Goal: Task Accomplishment & Management: Manage account settings

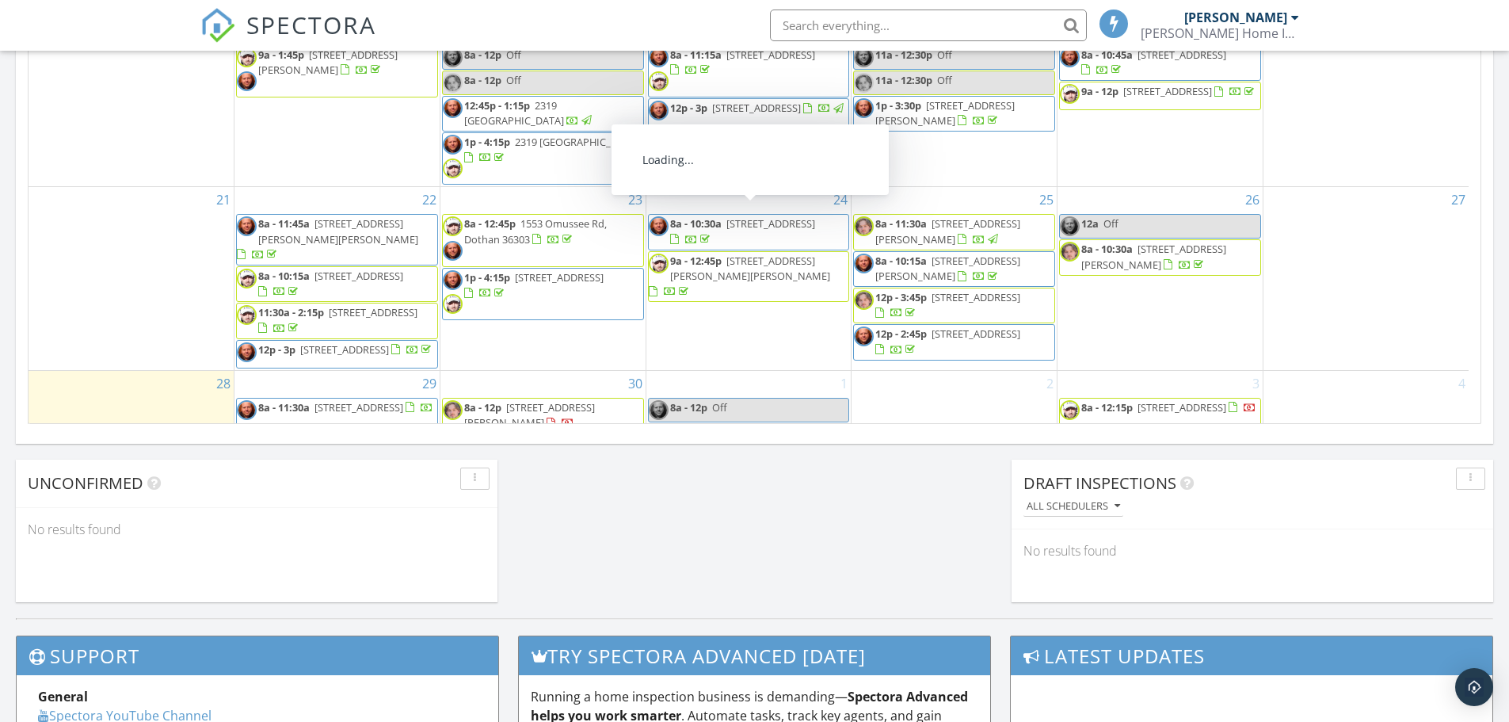
scroll to position [184, 0]
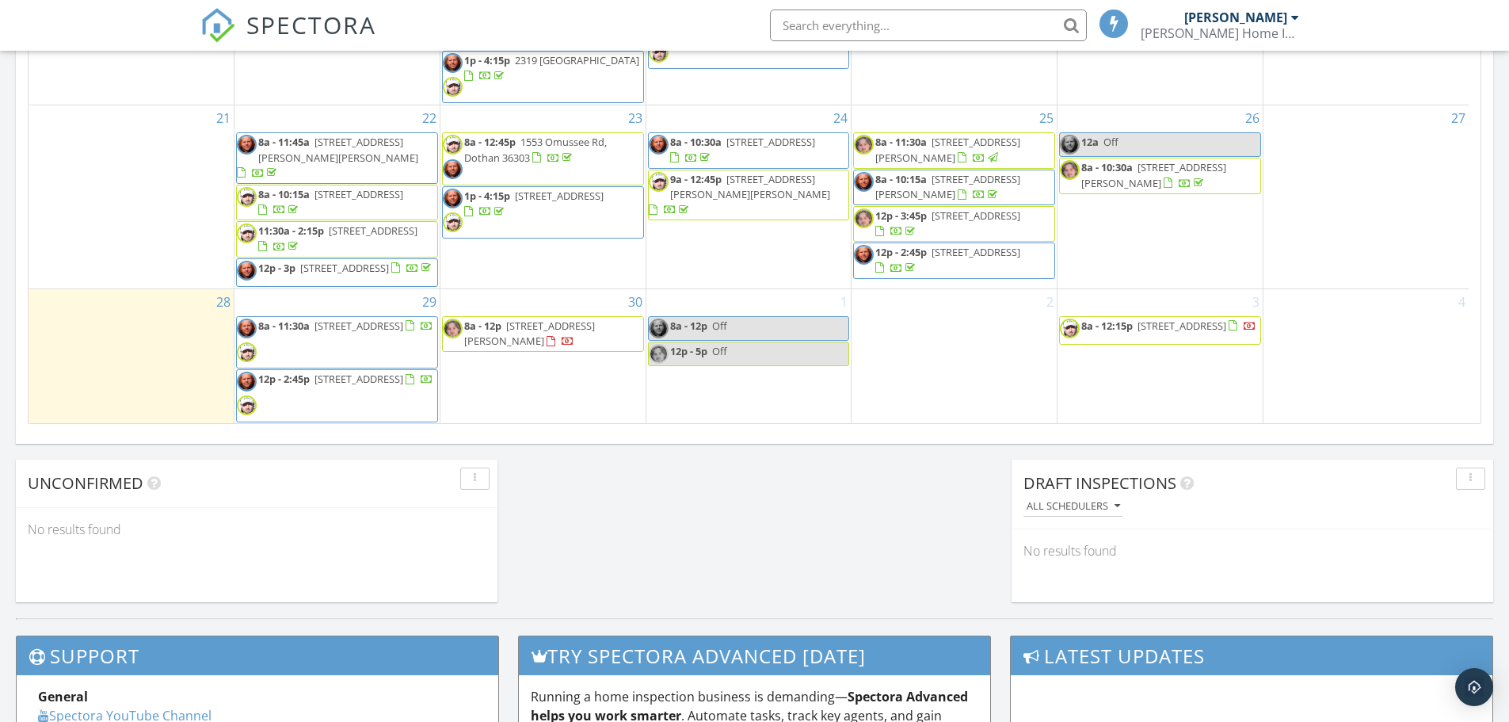
click at [547, 330] on span "502 Chandler St, Dothan 36301" at bounding box center [529, 332] width 131 height 29
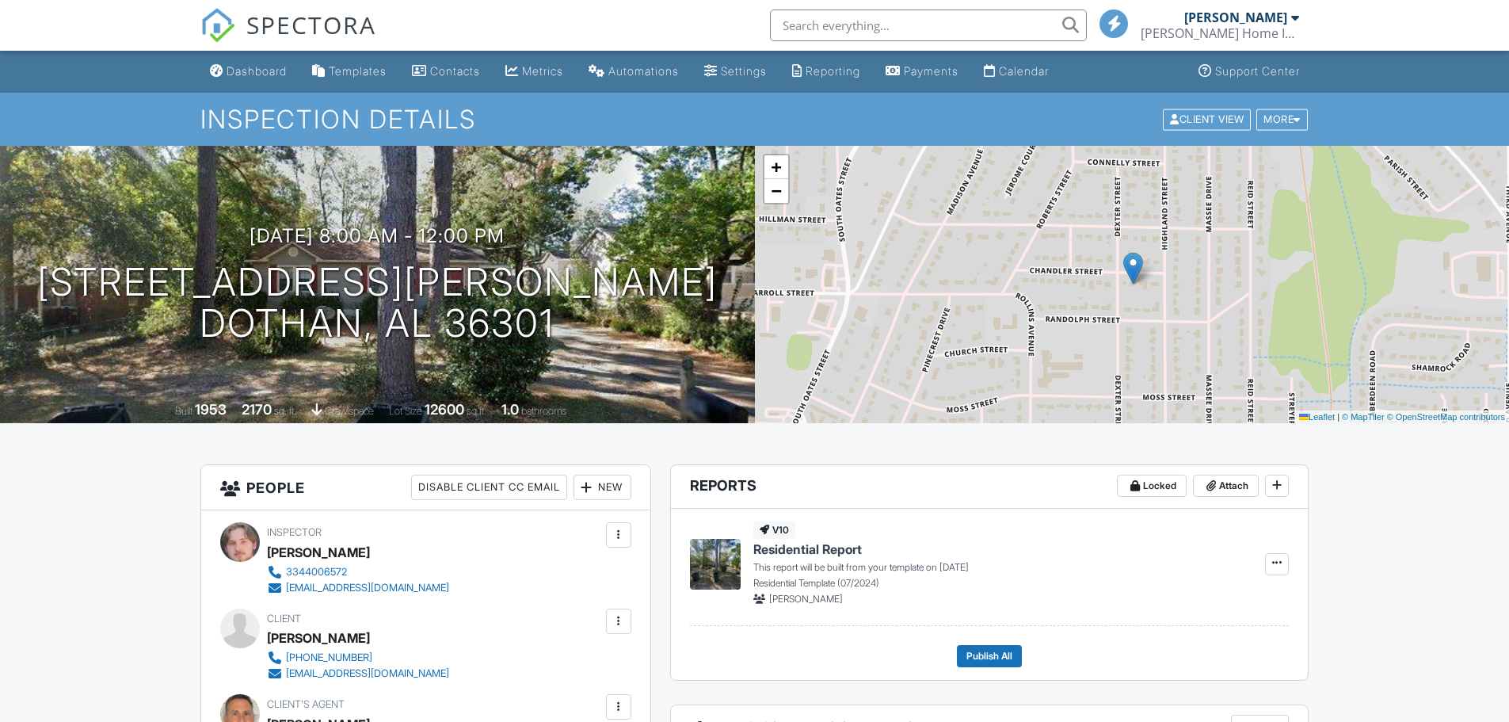
scroll to position [317, 0]
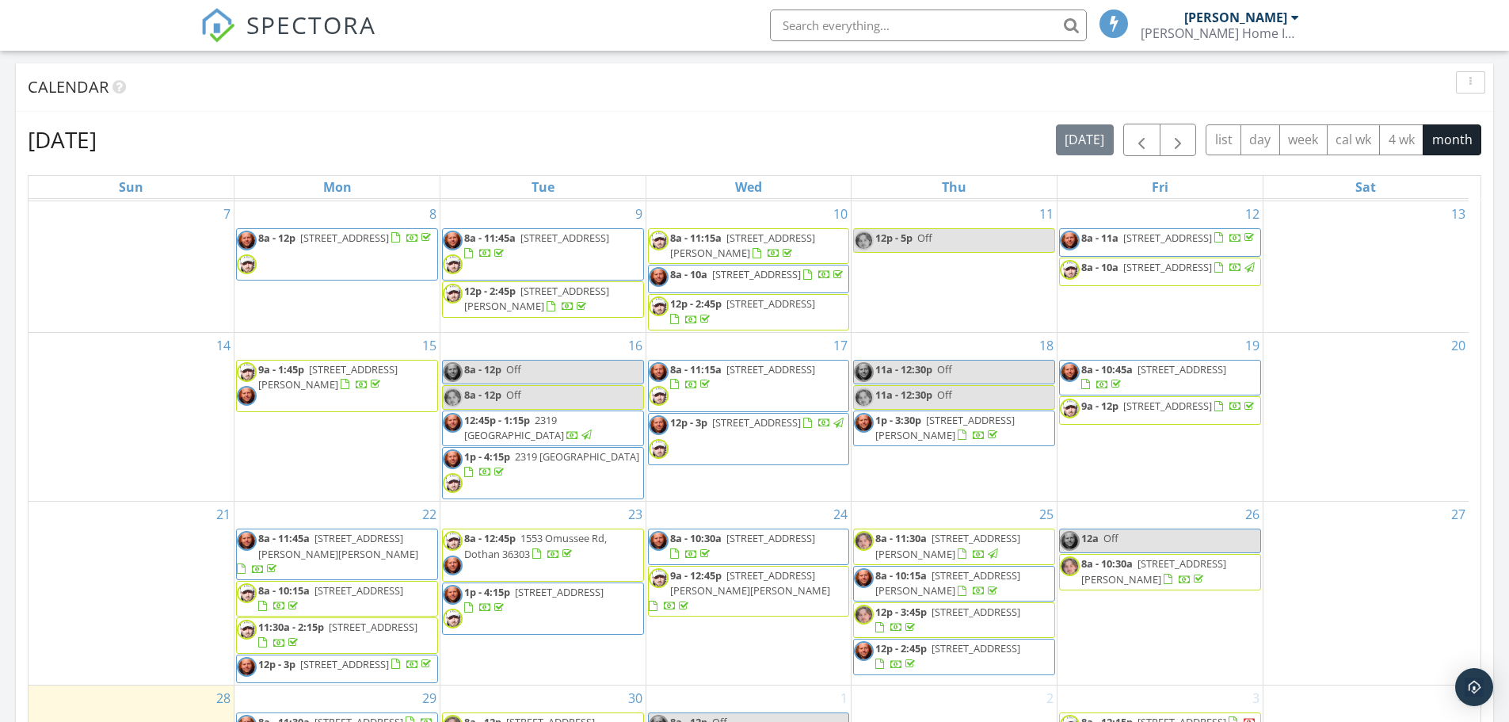
scroll to position [1188, 0]
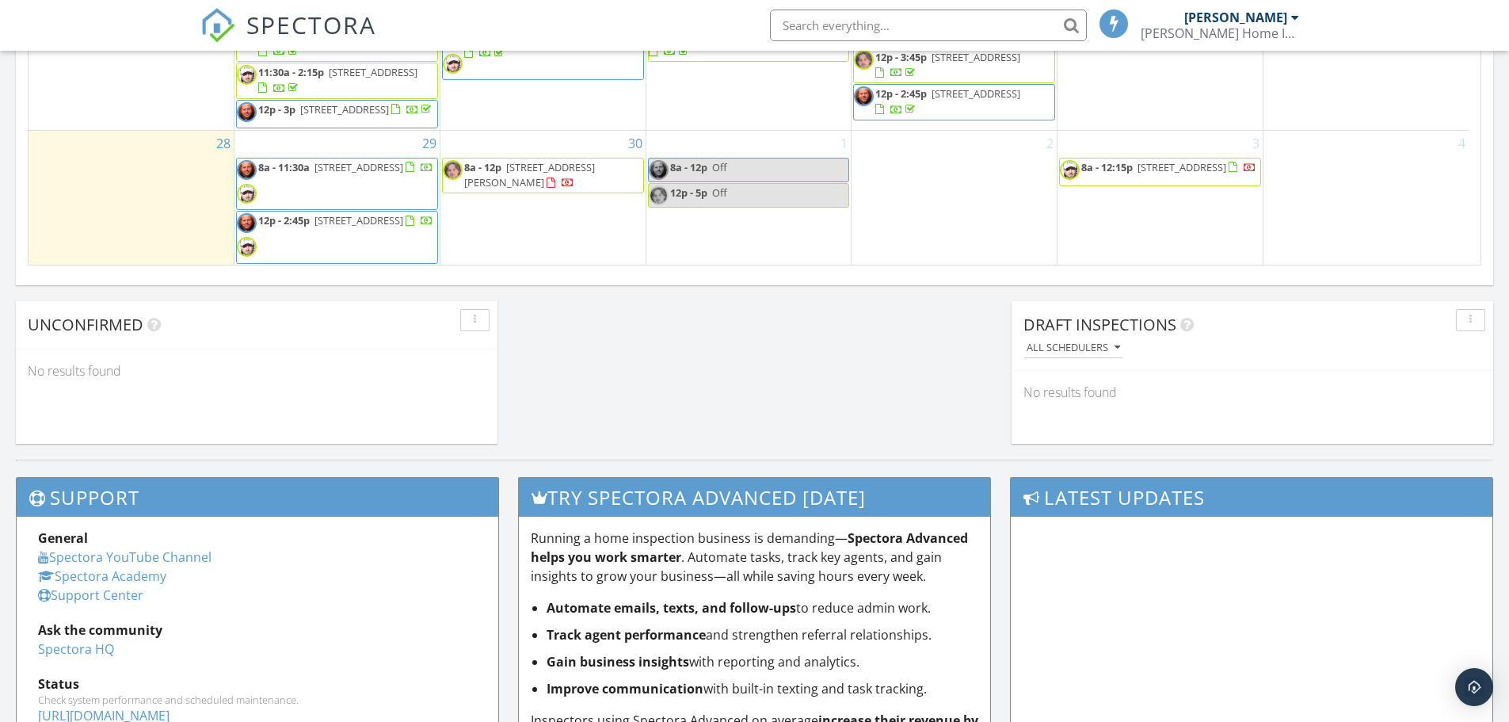
click at [542, 170] on span "502 Chandler St, Dothan 36301" at bounding box center [529, 174] width 131 height 29
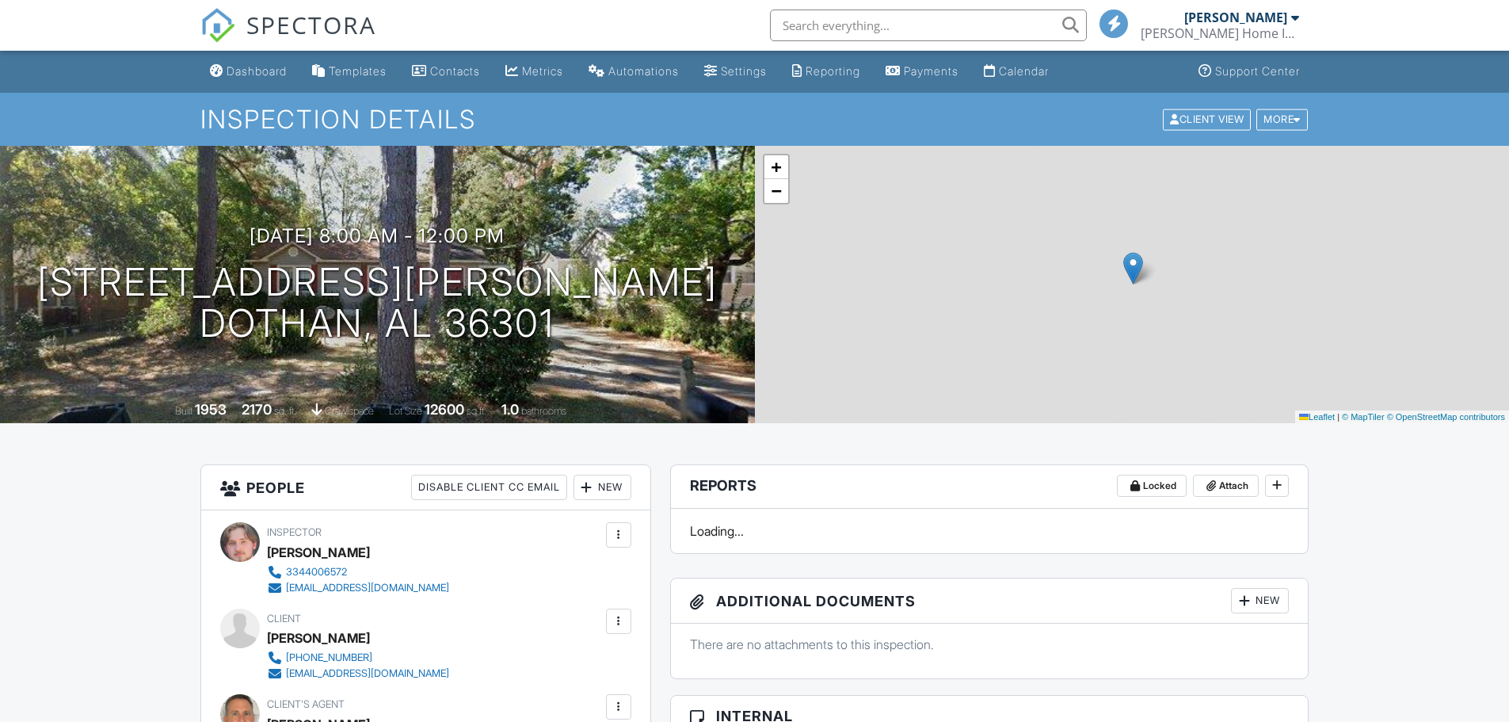
scroll to position [238, 0]
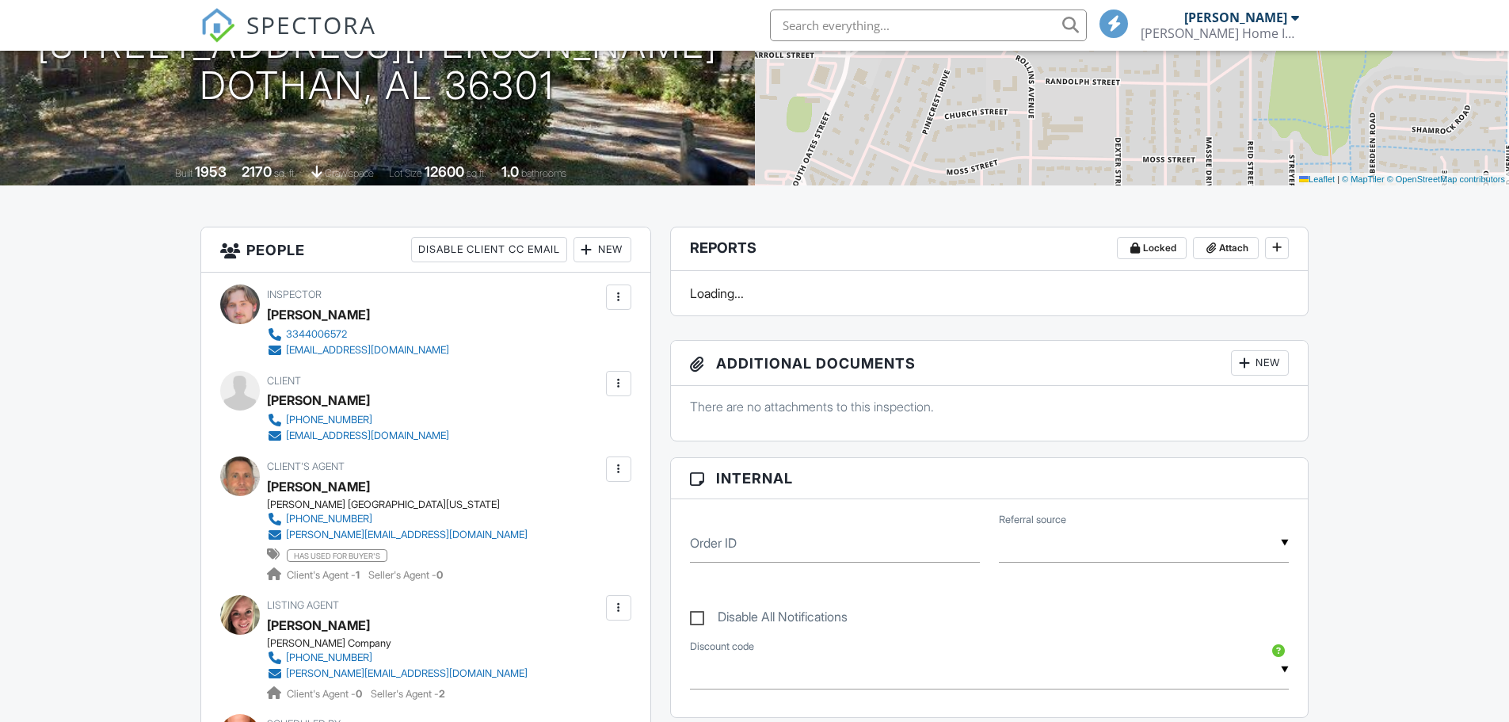
click at [619, 380] on div at bounding box center [619, 384] width 16 height 16
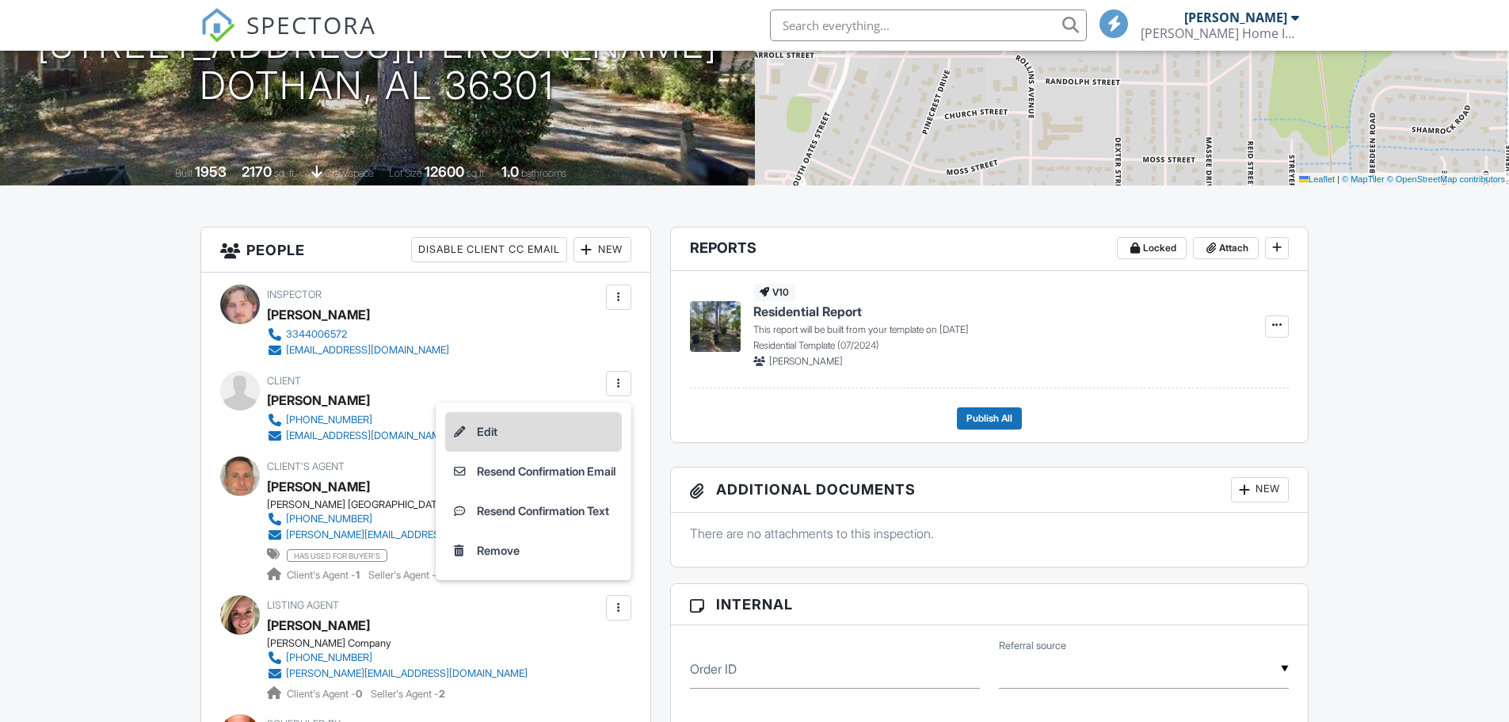
click at [493, 428] on li "Edit" at bounding box center [533, 432] width 177 height 40
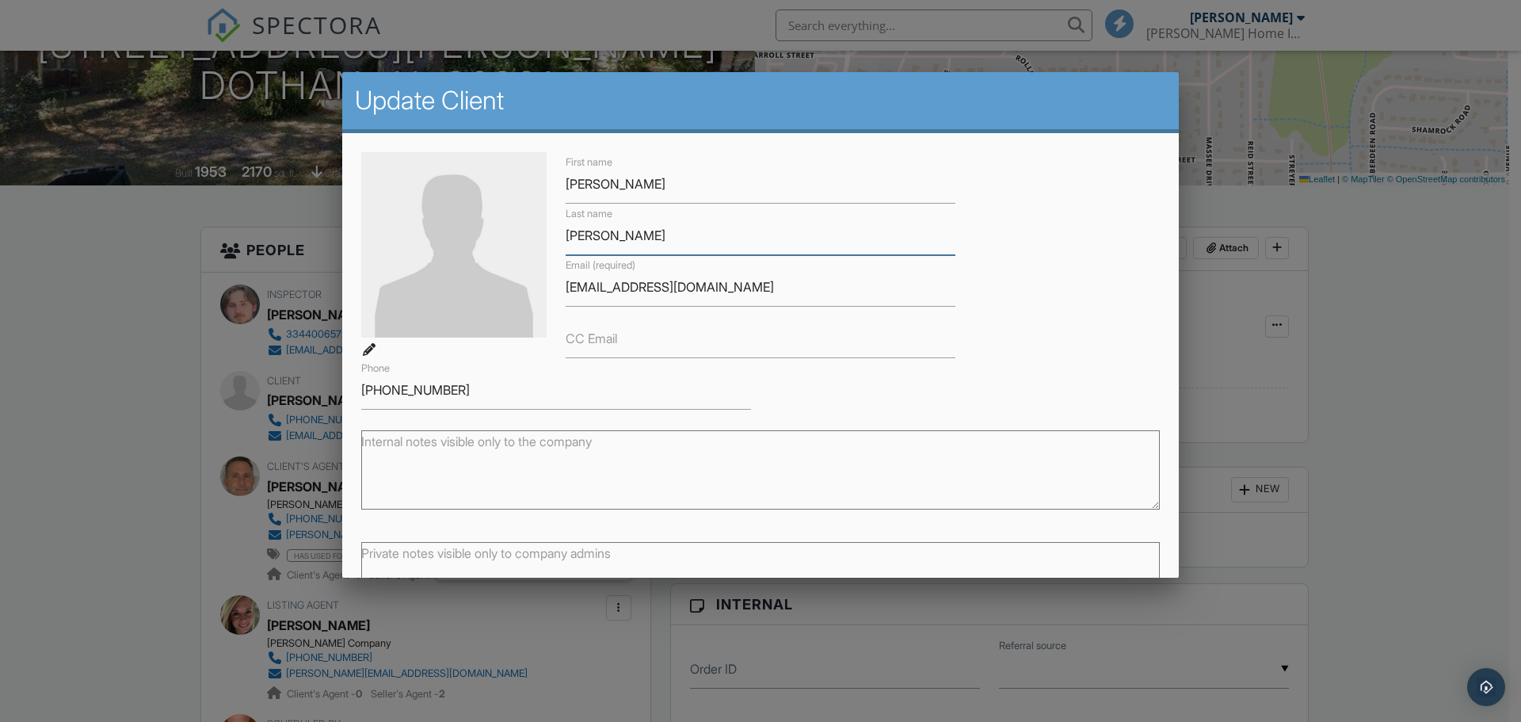
drag, startPoint x: 573, startPoint y: 234, endPoint x: 556, endPoint y: 234, distance: 16.6
click at [558, 234] on div "Last name Wang" at bounding box center [760, 229] width 409 height 51
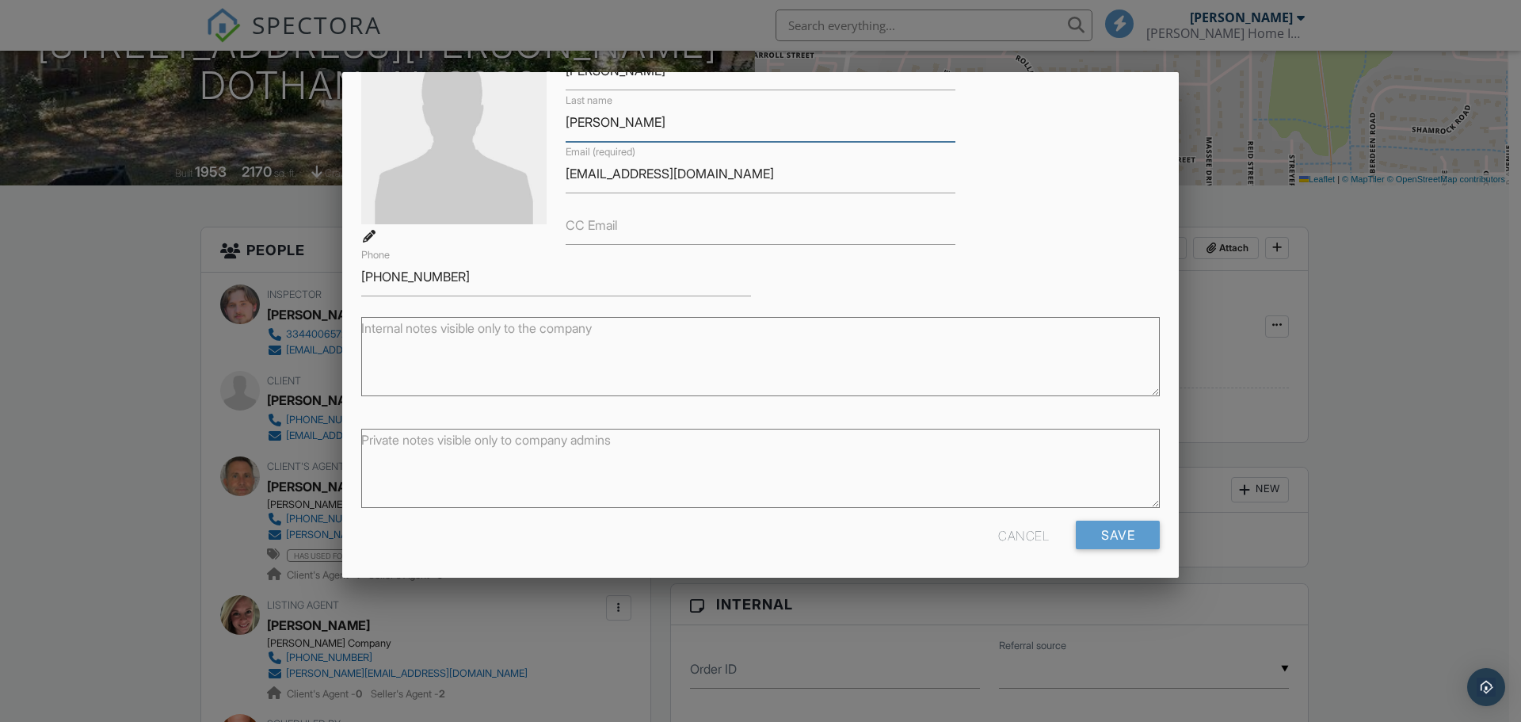
scroll to position [116, 0]
type input "[PERSON_NAME]"
click at [1100, 532] on input "Save" at bounding box center [1118, 532] width 84 height 29
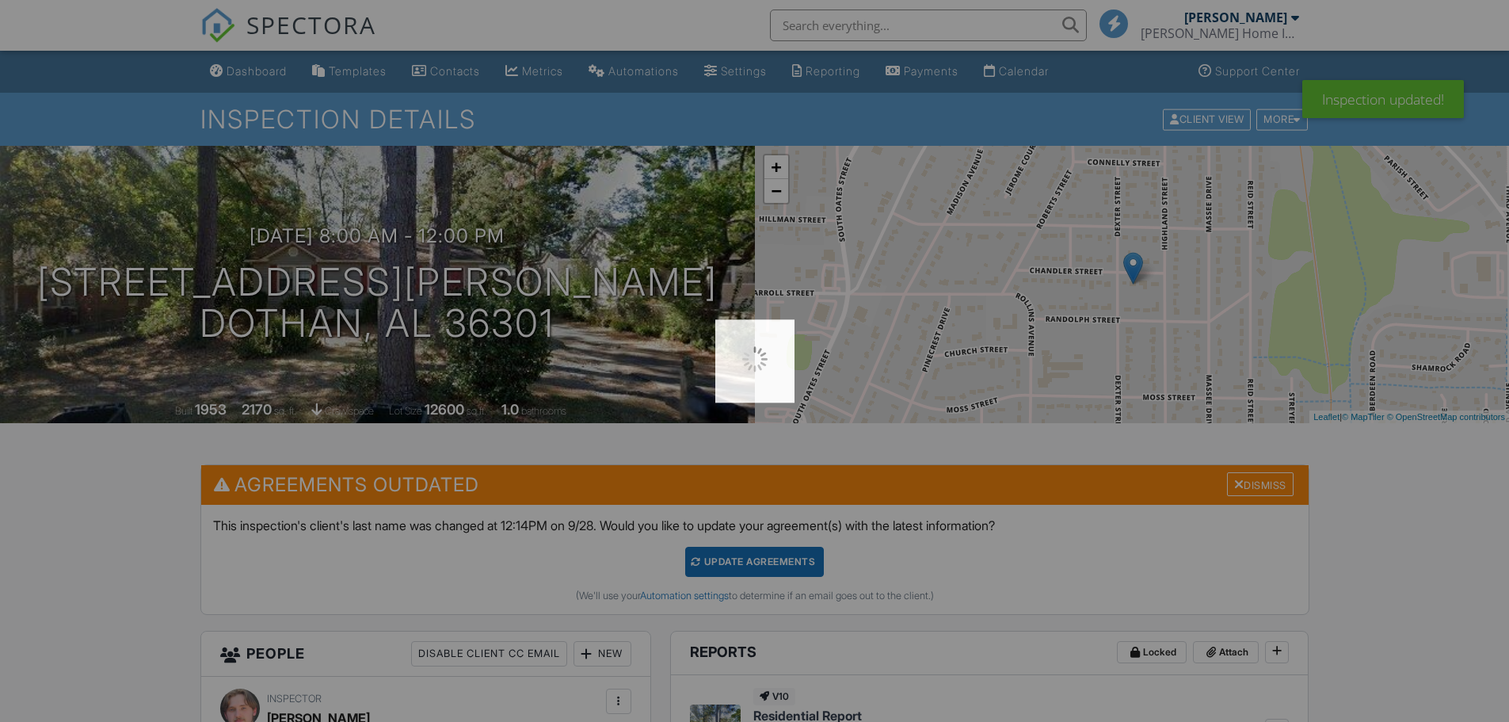
scroll to position [158, 0]
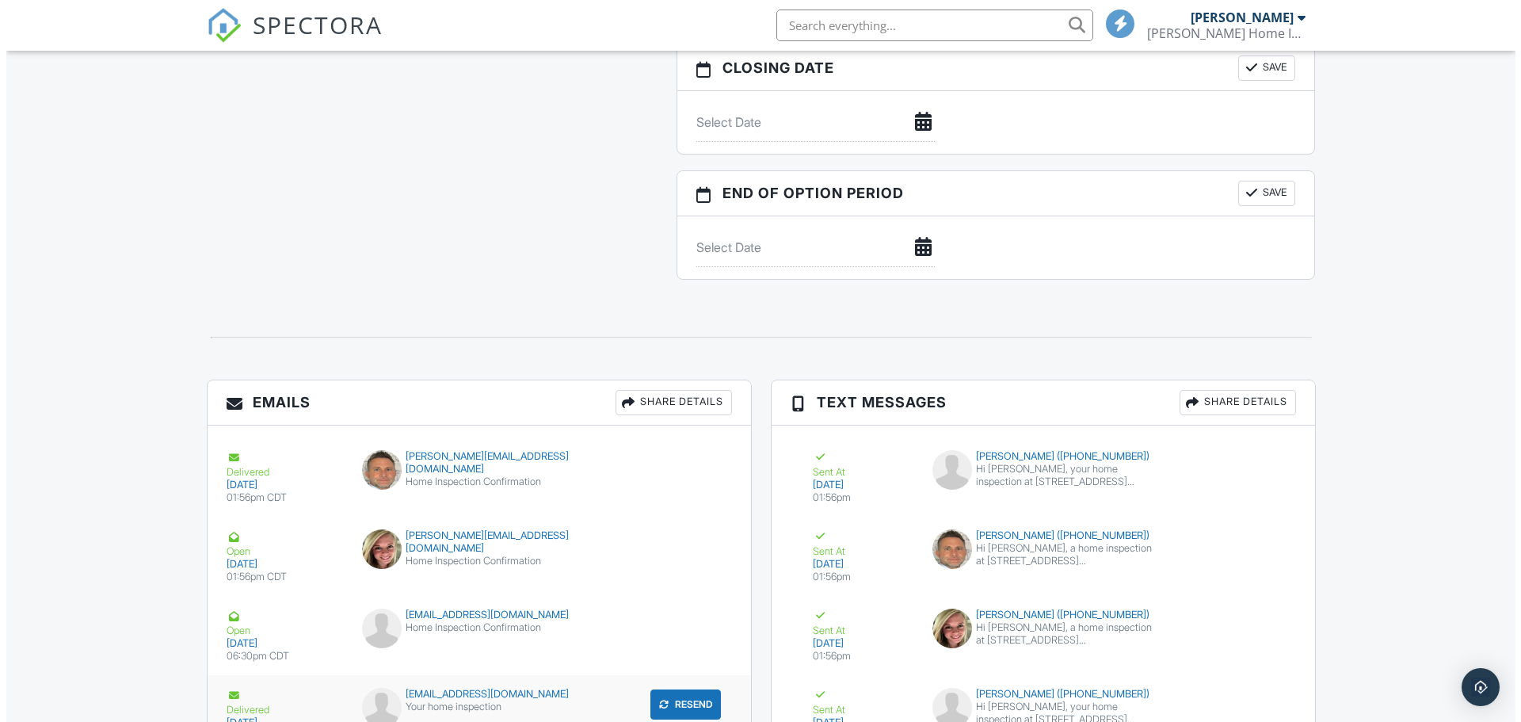
scroll to position [1285, 0]
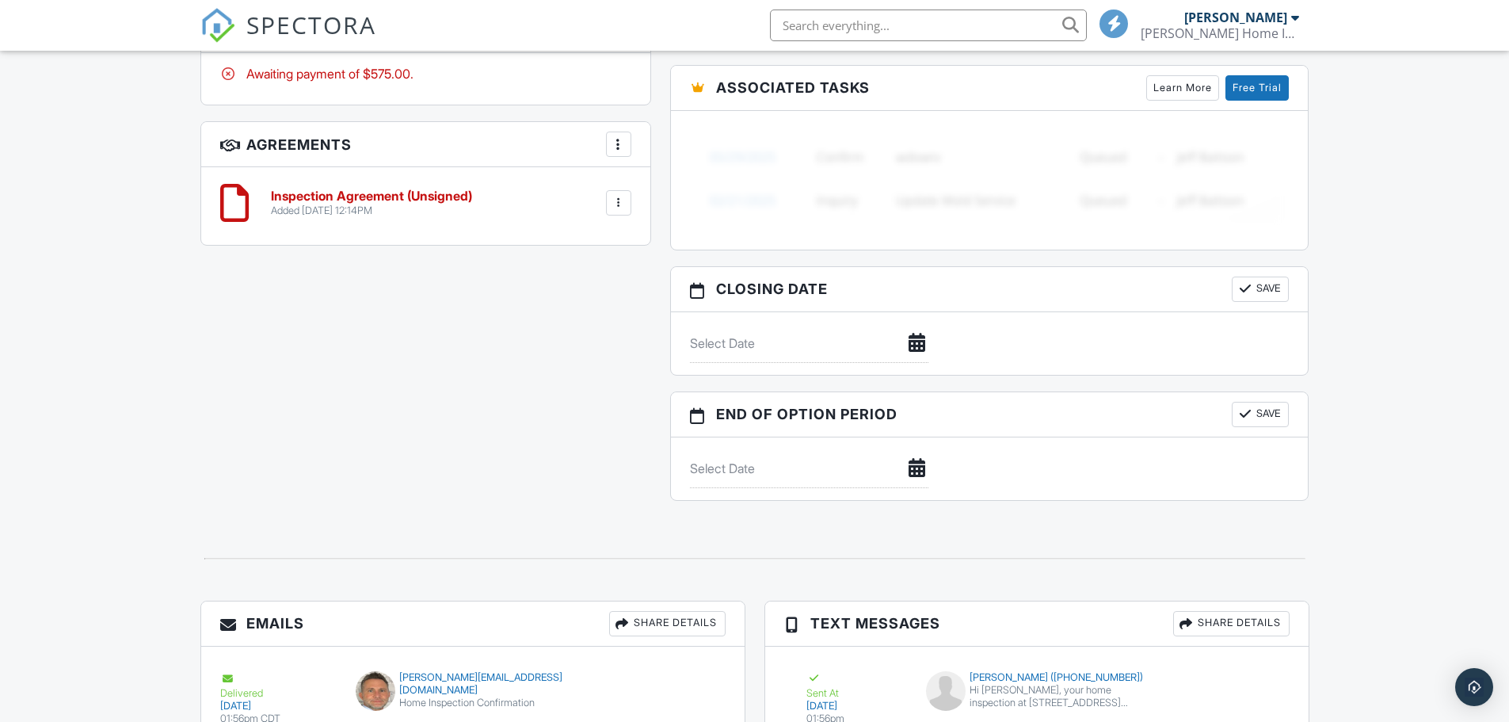
click at [641, 617] on div "Share Details" at bounding box center [667, 623] width 116 height 25
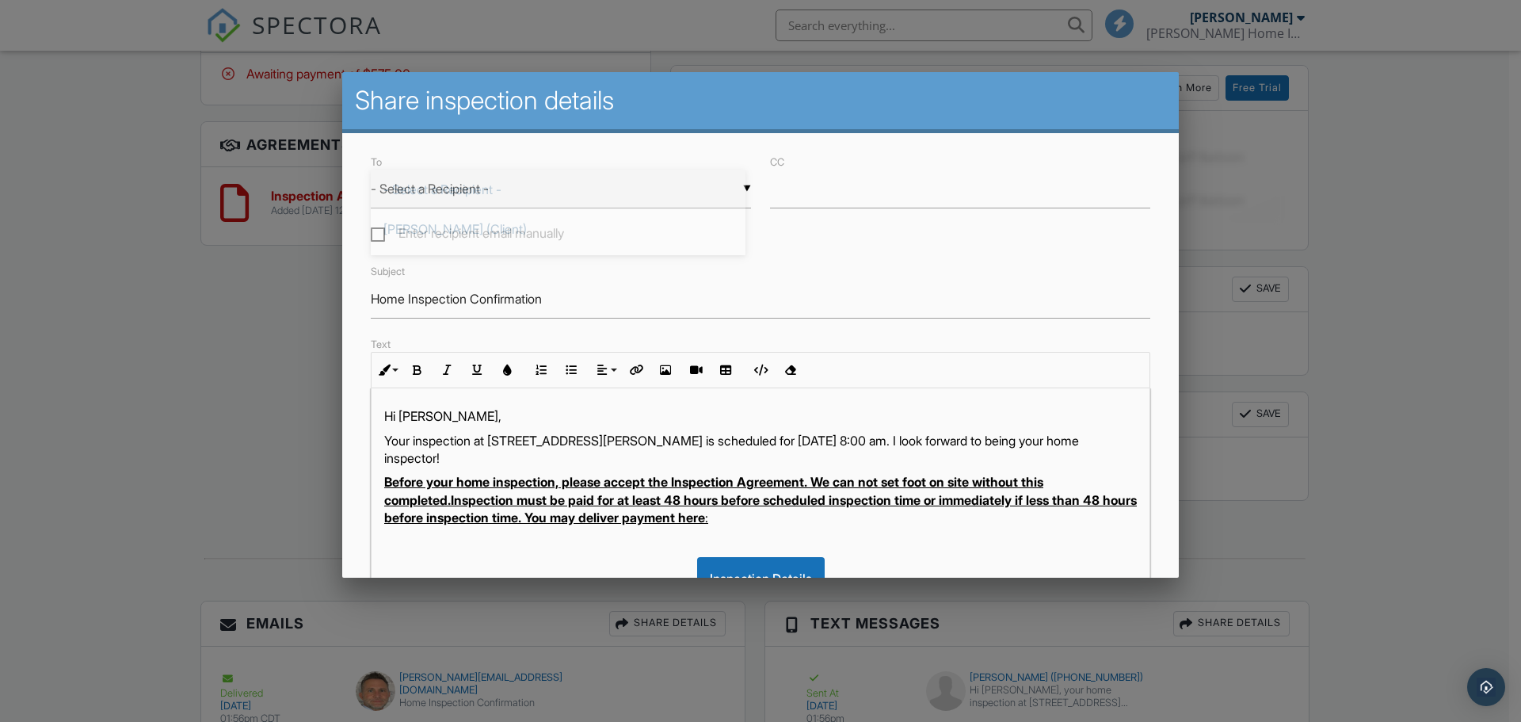
click at [668, 184] on div "▼ - Select a Recipient - - Select a Recipient - Lin Yang (Client) Bobby Hamilto…" at bounding box center [561, 189] width 380 height 39
click at [429, 227] on span "[PERSON_NAME] (Client)" at bounding box center [558, 229] width 375 height 40
type input "[PERSON_NAME] (Client)"
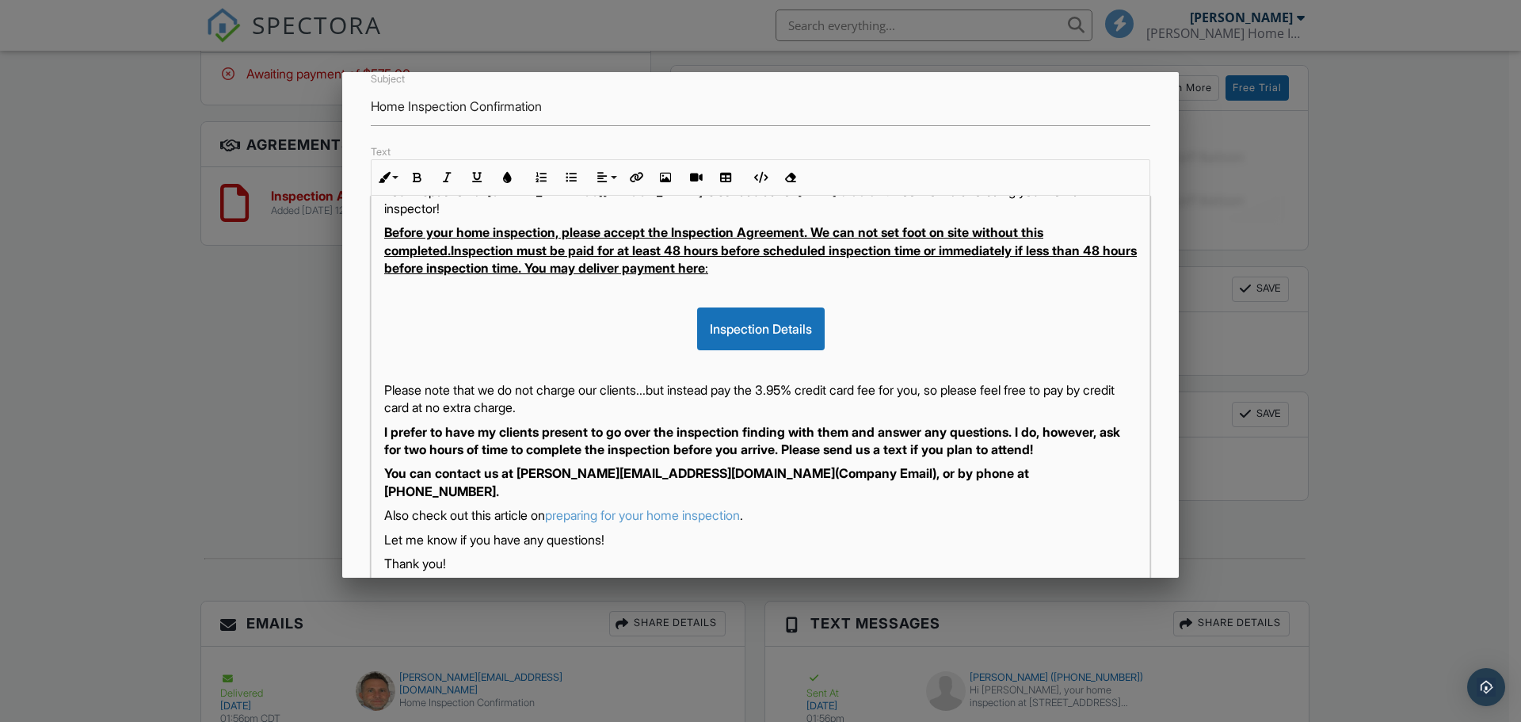
scroll to position [311, 0]
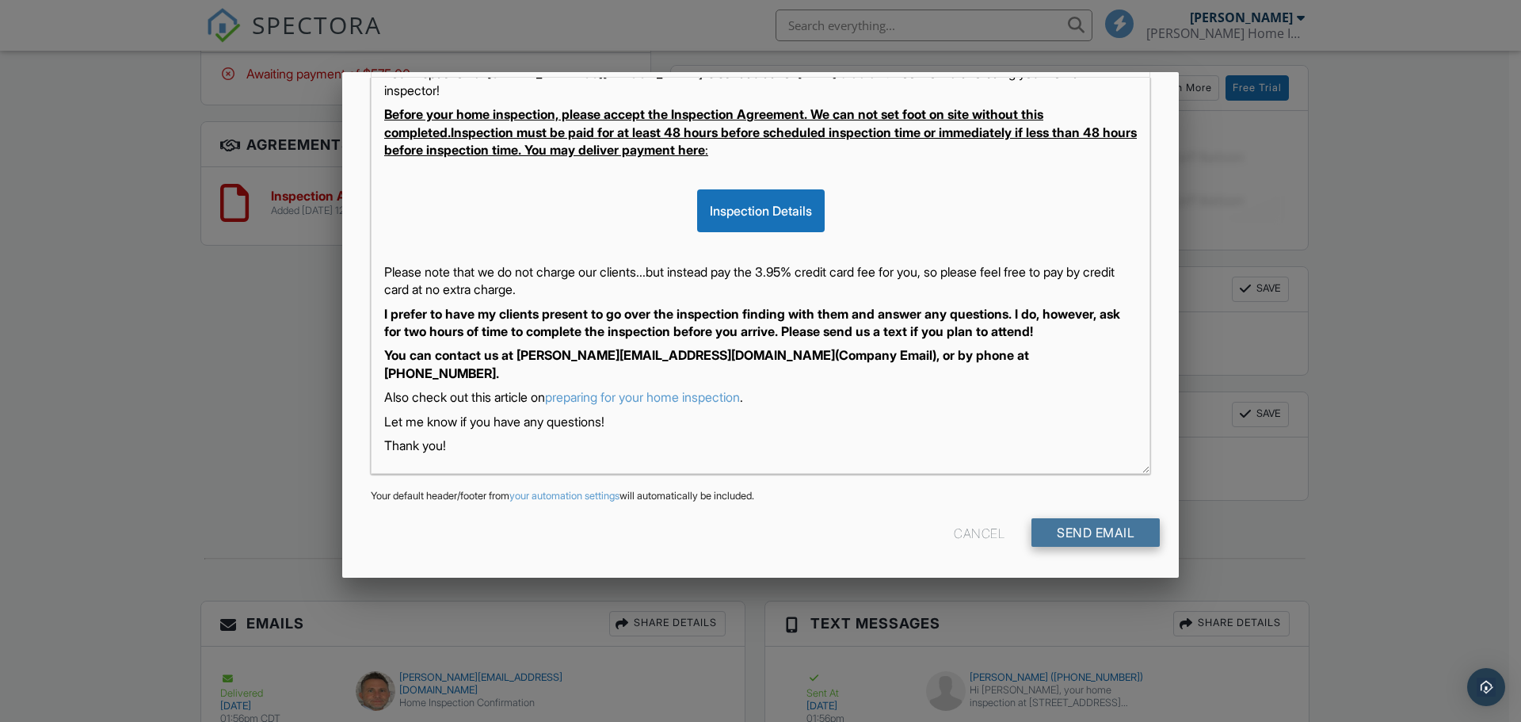
click at [1051, 525] on input "Send Email" at bounding box center [1096, 532] width 128 height 29
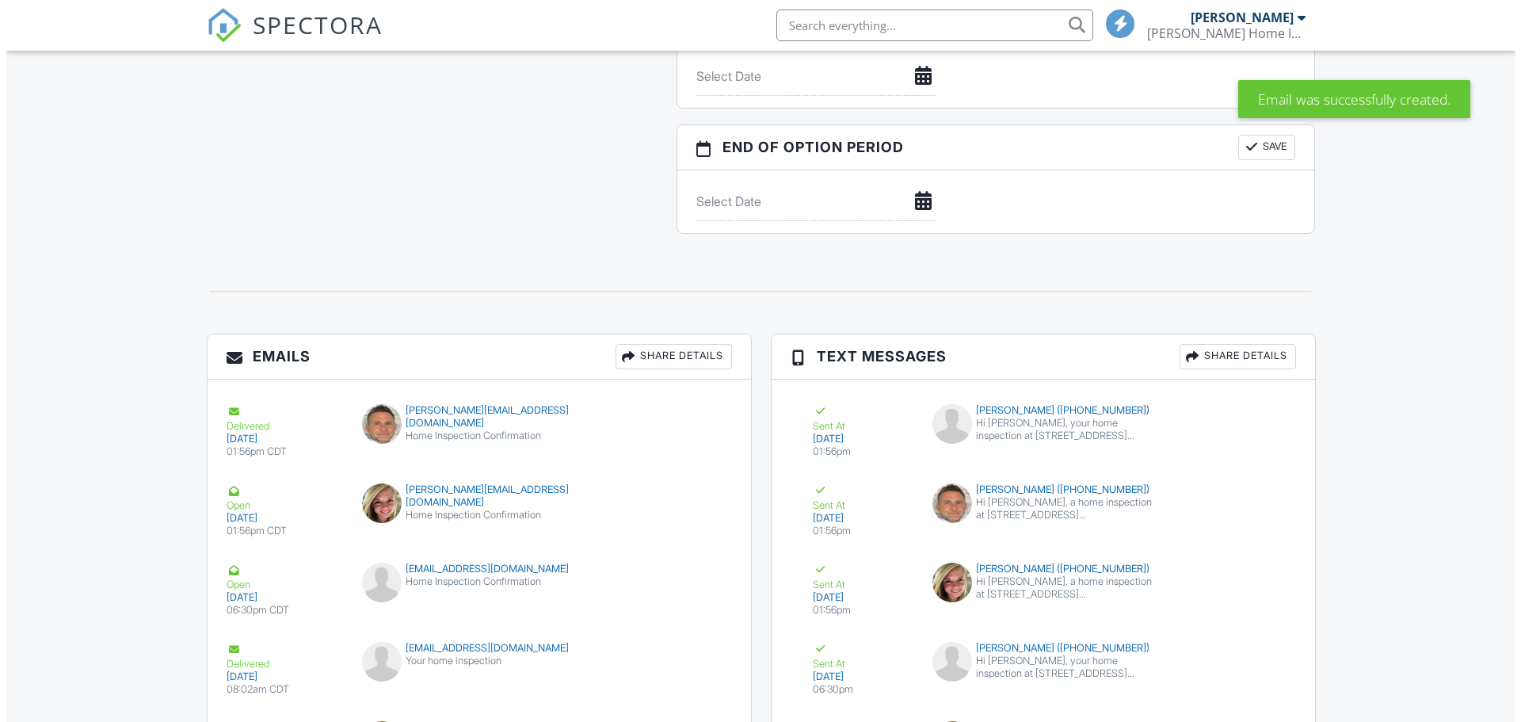
scroll to position [1529, 0]
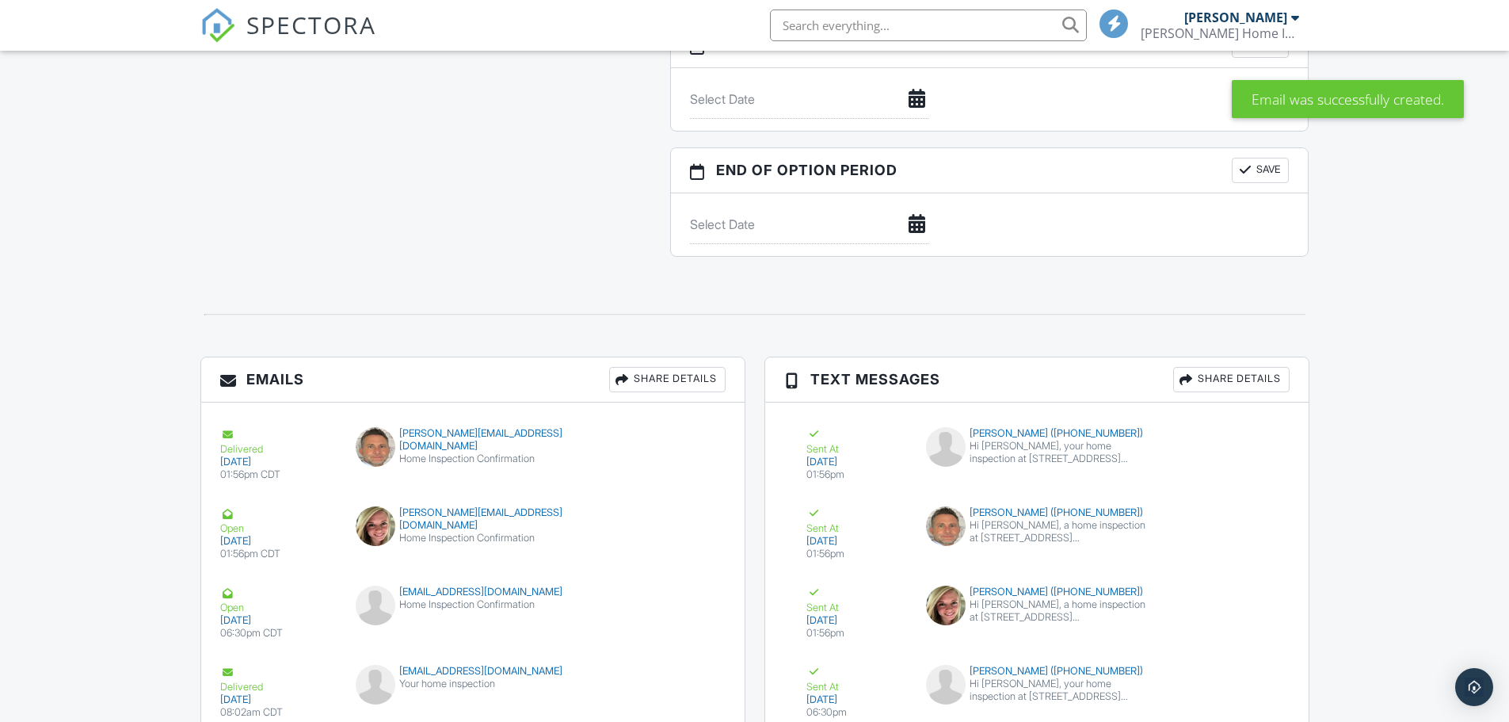
click at [1234, 374] on div "Share Details" at bounding box center [1231, 379] width 116 height 25
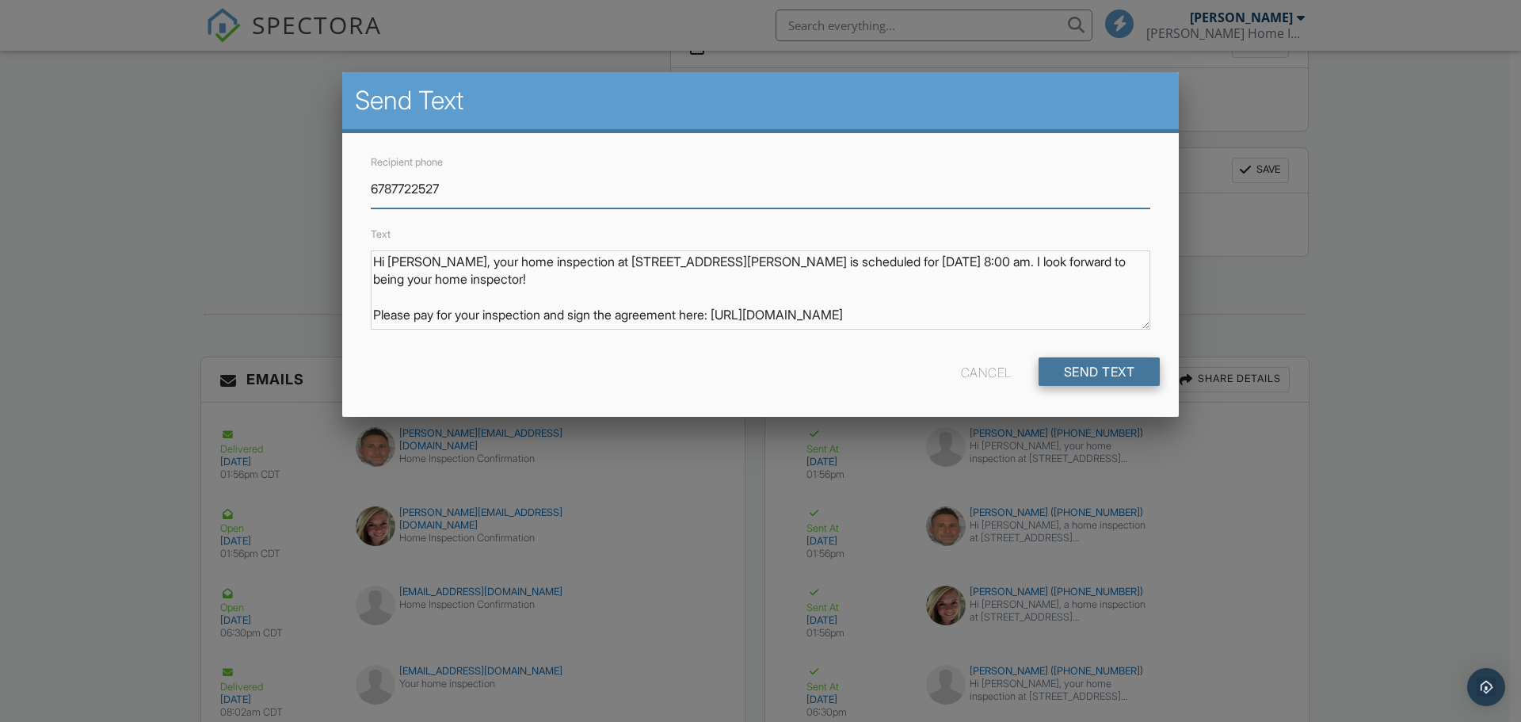
type input "6787722527"
click at [1096, 369] on input "Send Text" at bounding box center [1100, 371] width 122 height 29
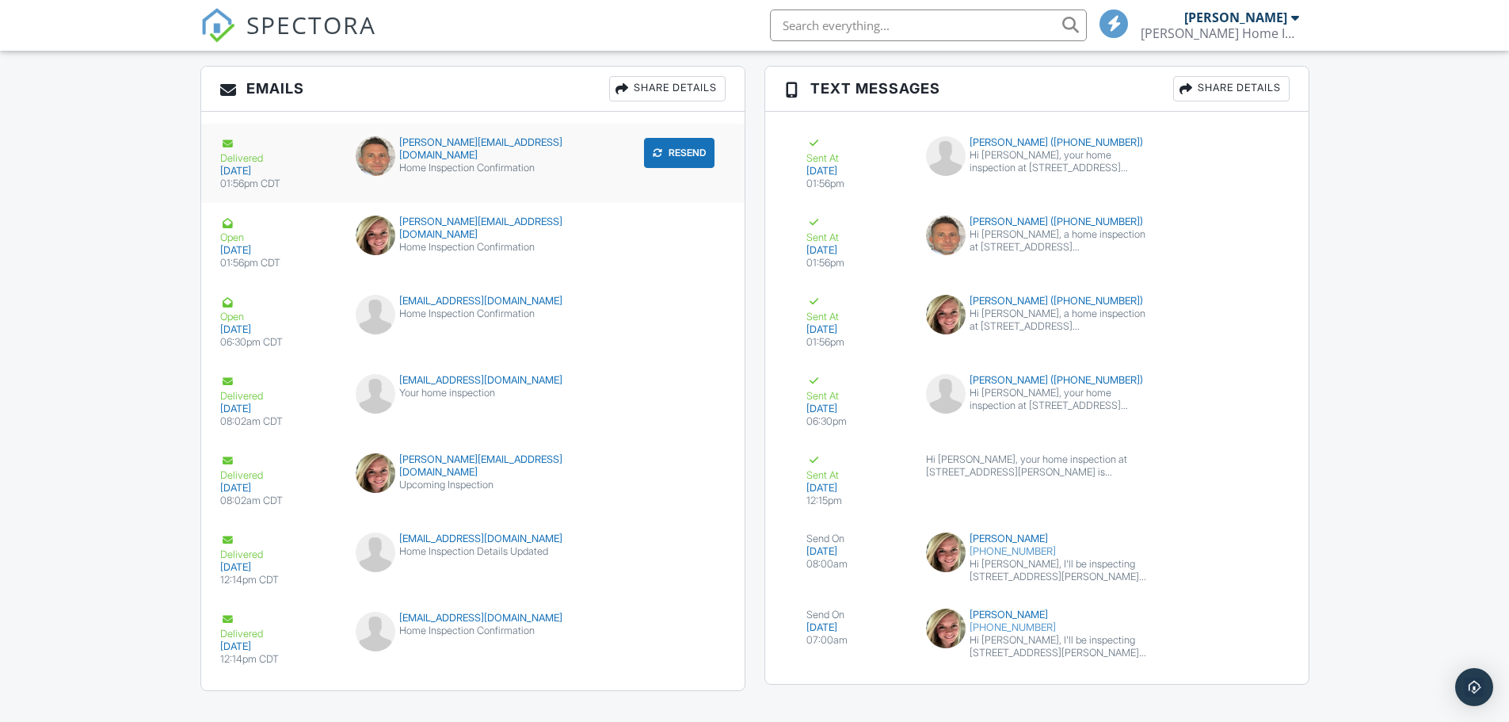
scroll to position [1846, 0]
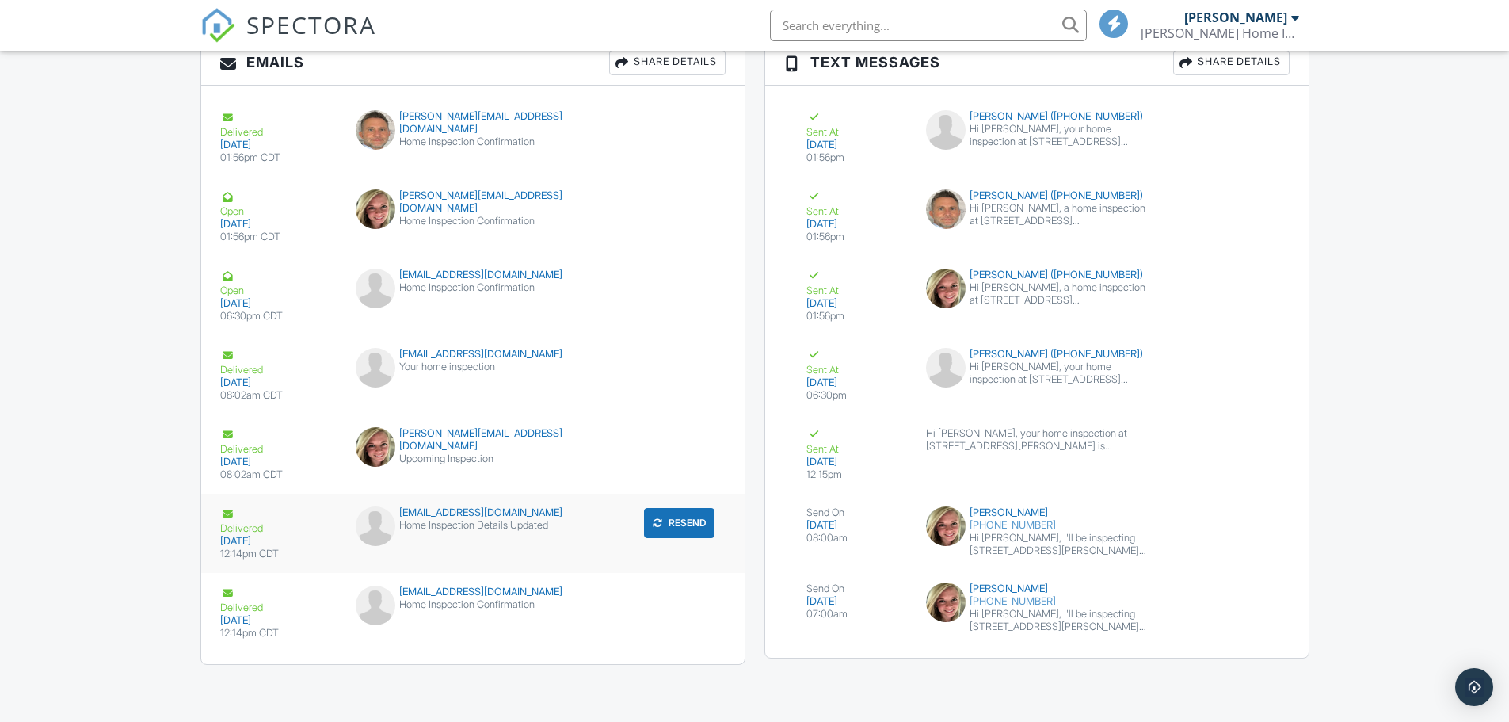
click at [476, 519] on div "Home Inspection Details Updated" at bounding box center [473, 525] width 234 height 13
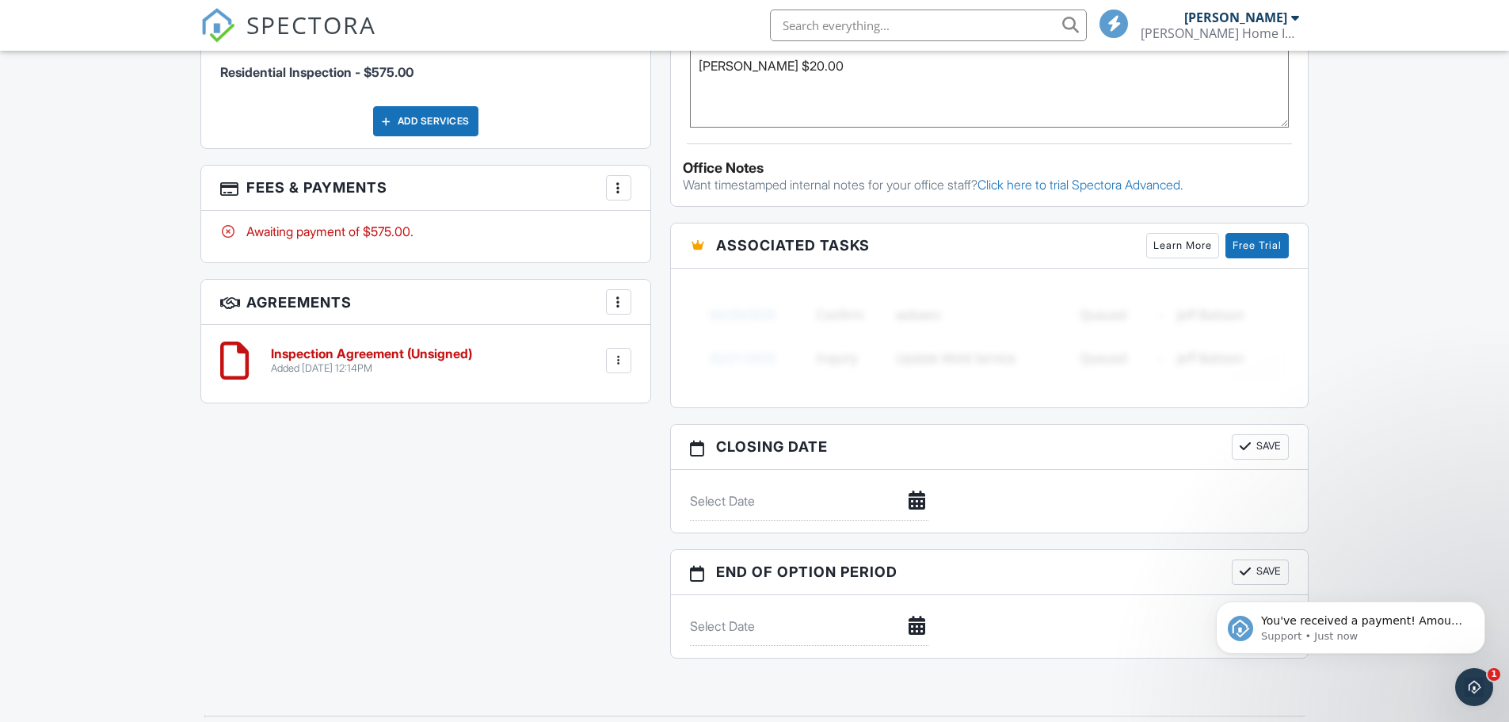
scroll to position [1133, 0]
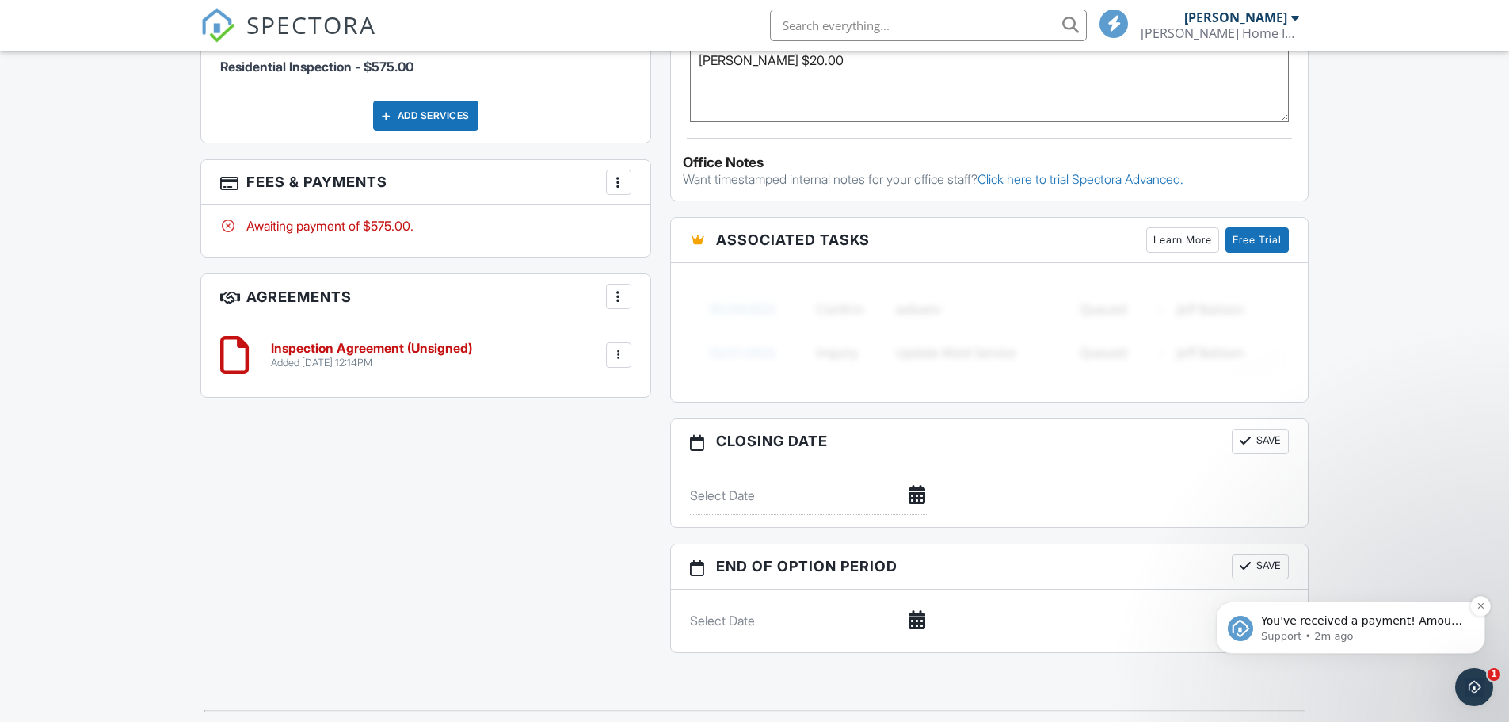
click at [1335, 638] on p "Support • 2m ago" at bounding box center [1363, 636] width 204 height 14
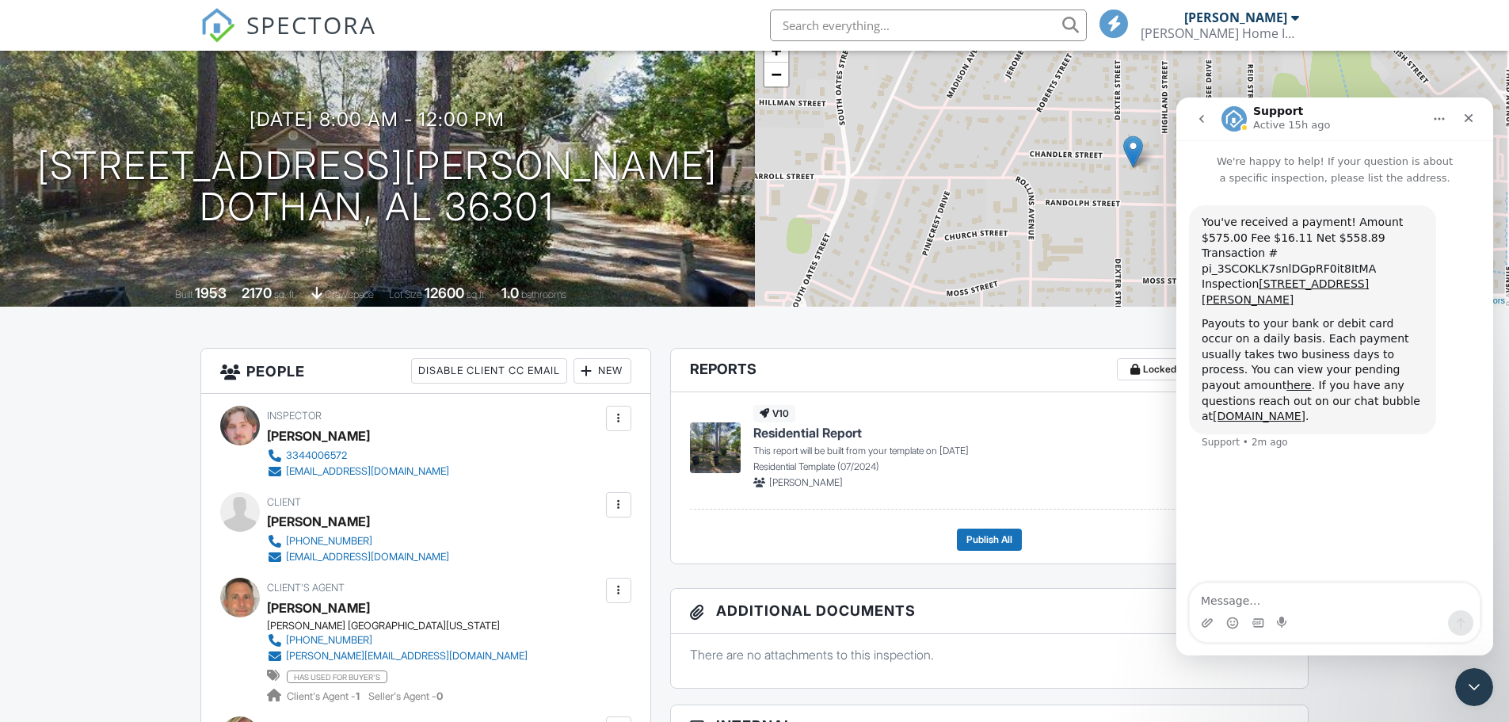
scroll to position [0, 0]
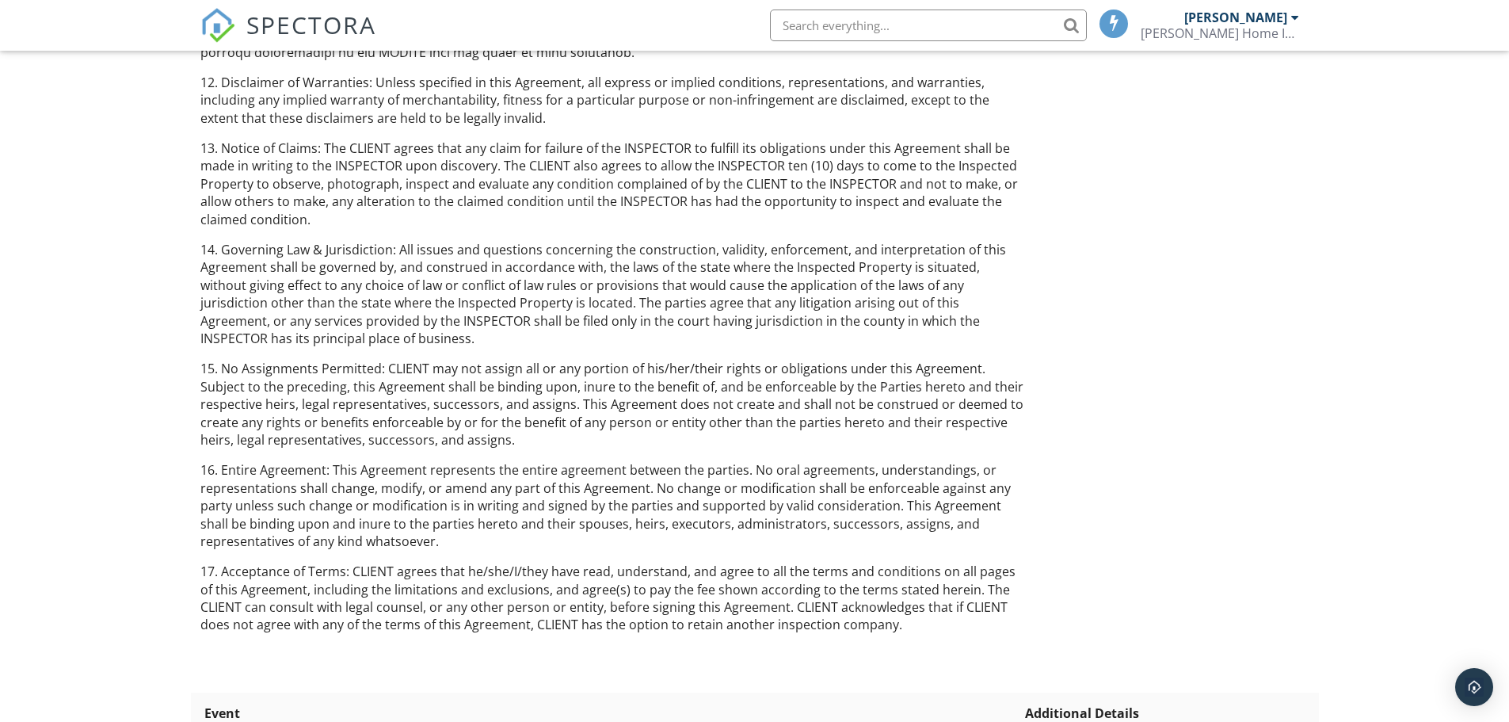
scroll to position [2901, 0]
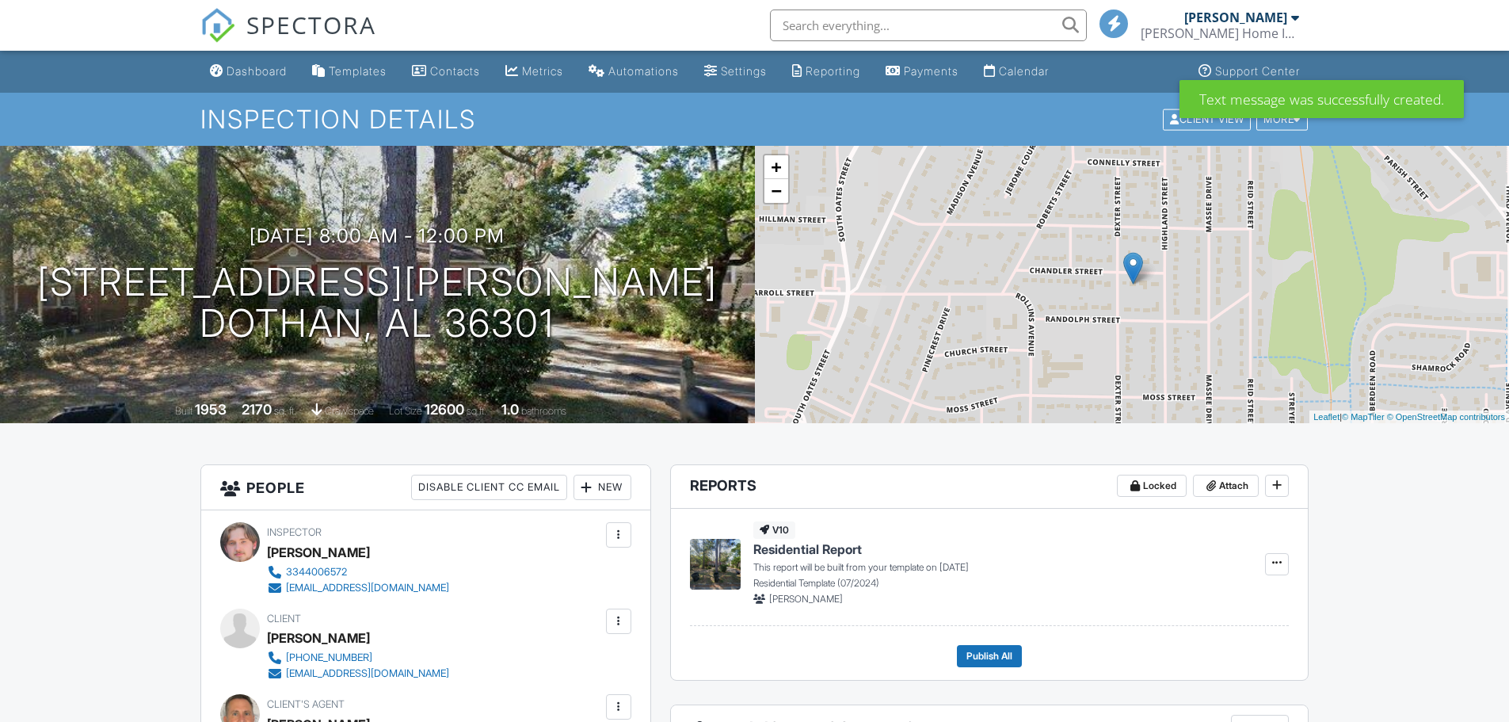
click at [239, 73] on div "Dashboard" at bounding box center [257, 70] width 60 height 13
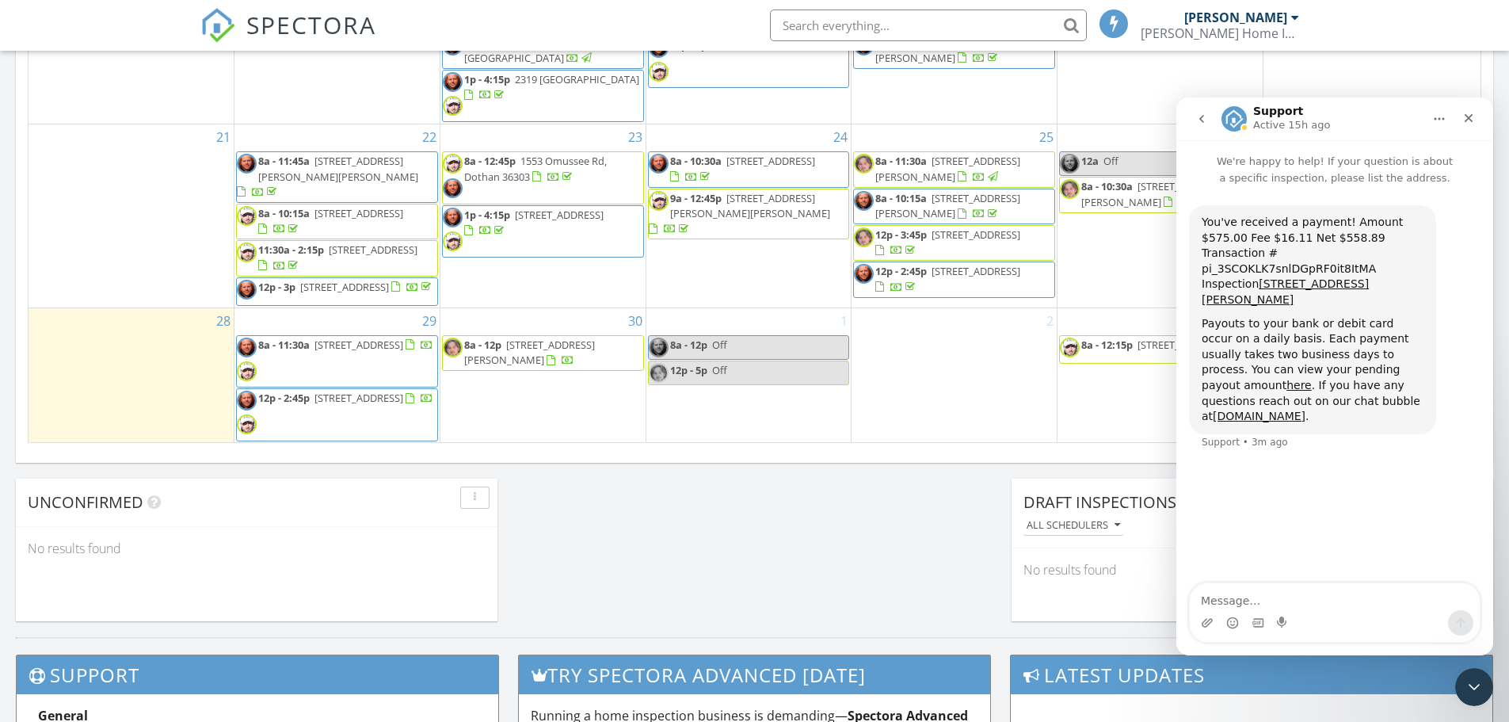
scroll to position [1030, 0]
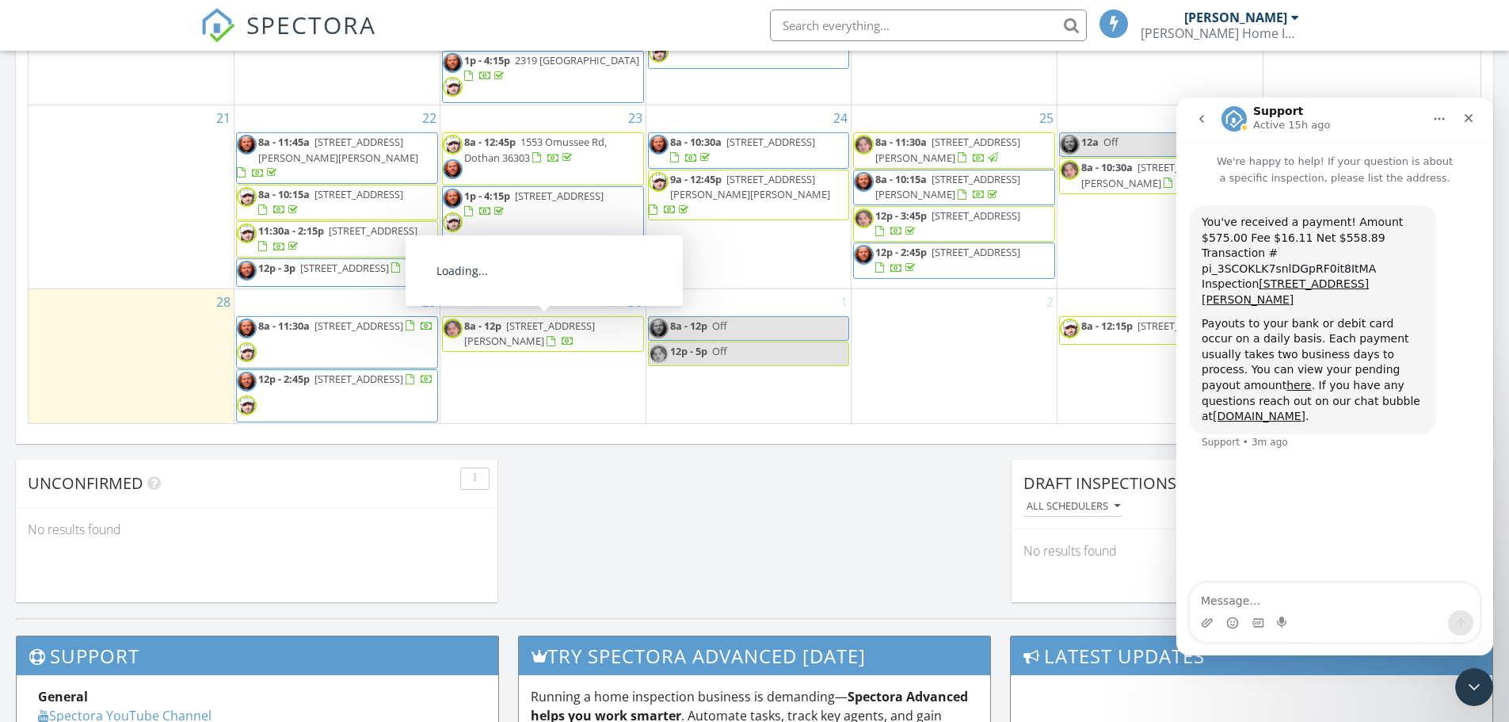
click at [559, 330] on span "[STREET_ADDRESS][PERSON_NAME]" at bounding box center [529, 332] width 131 height 29
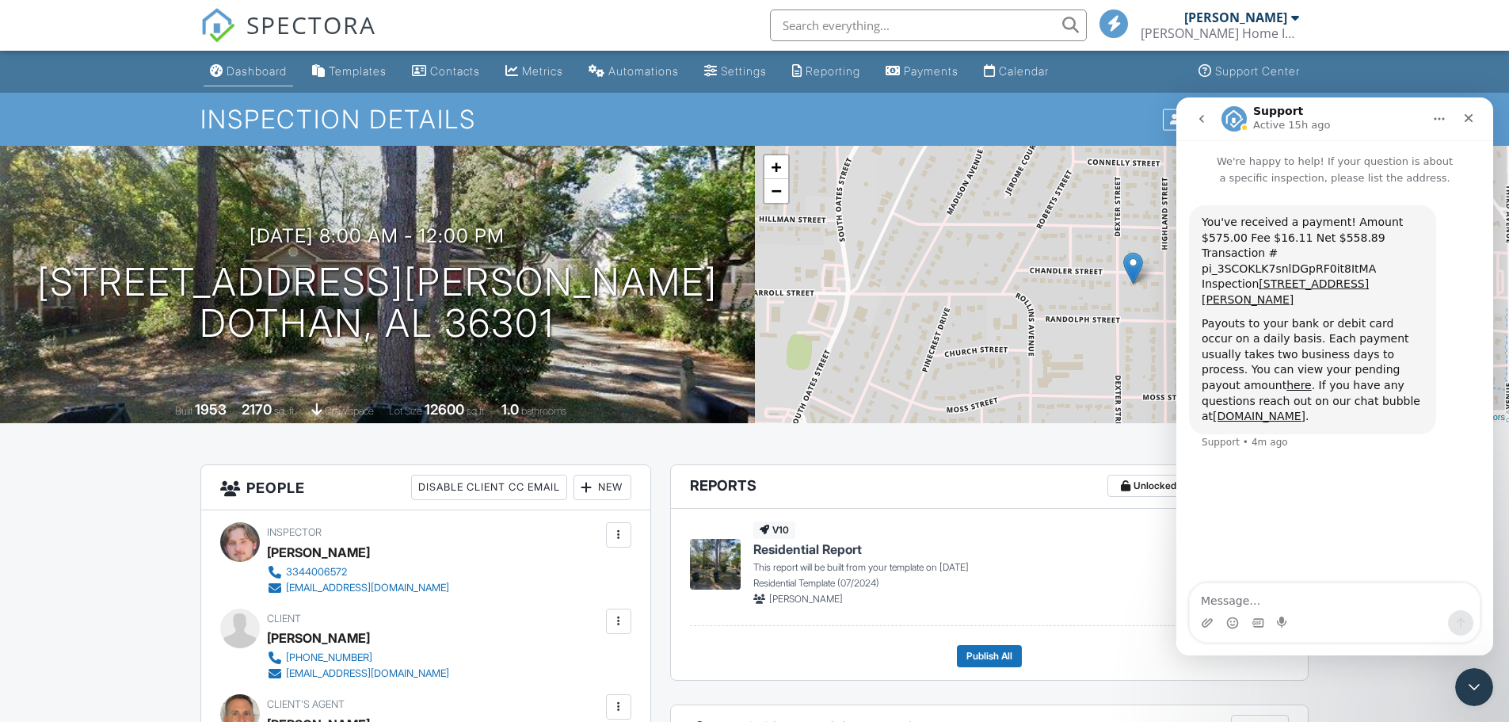
click at [264, 67] on div "Dashboard" at bounding box center [257, 70] width 60 height 13
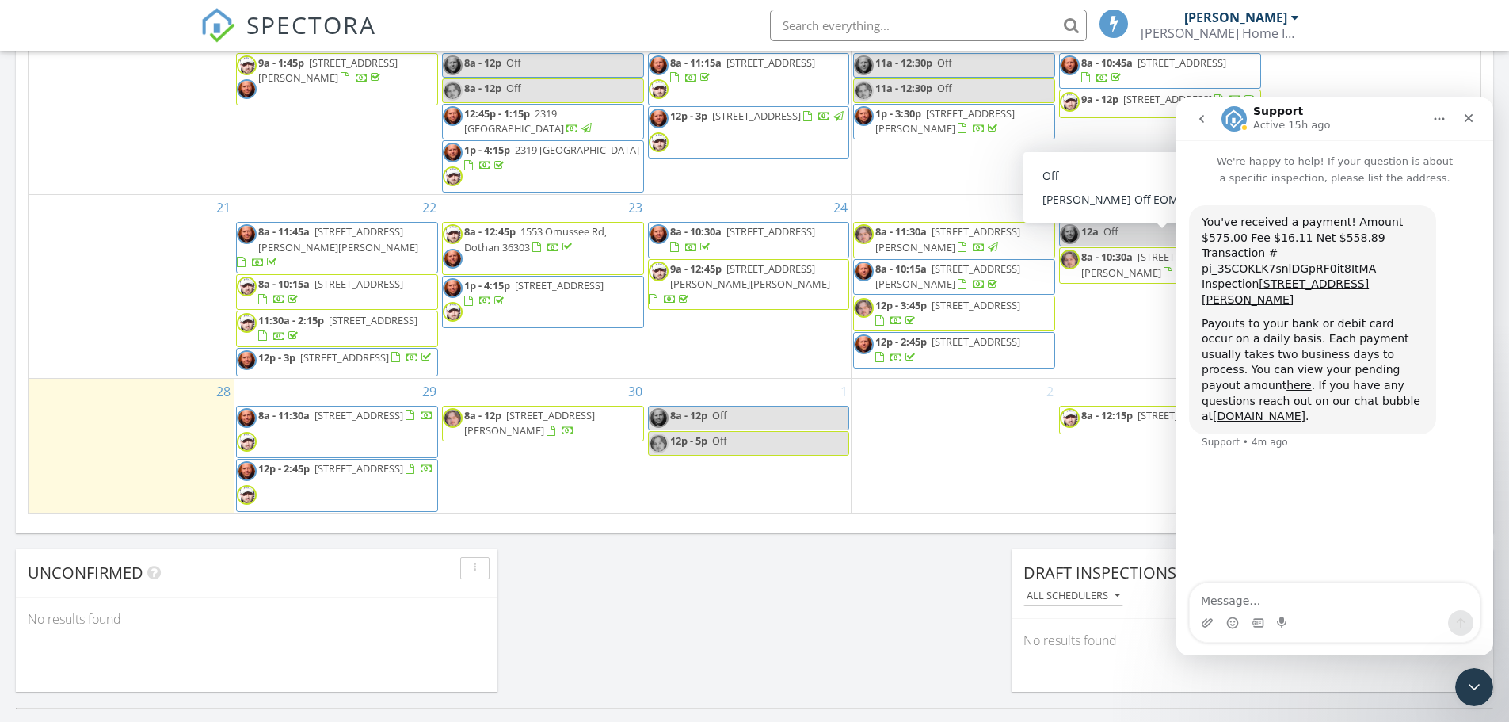
scroll to position [1030, 0]
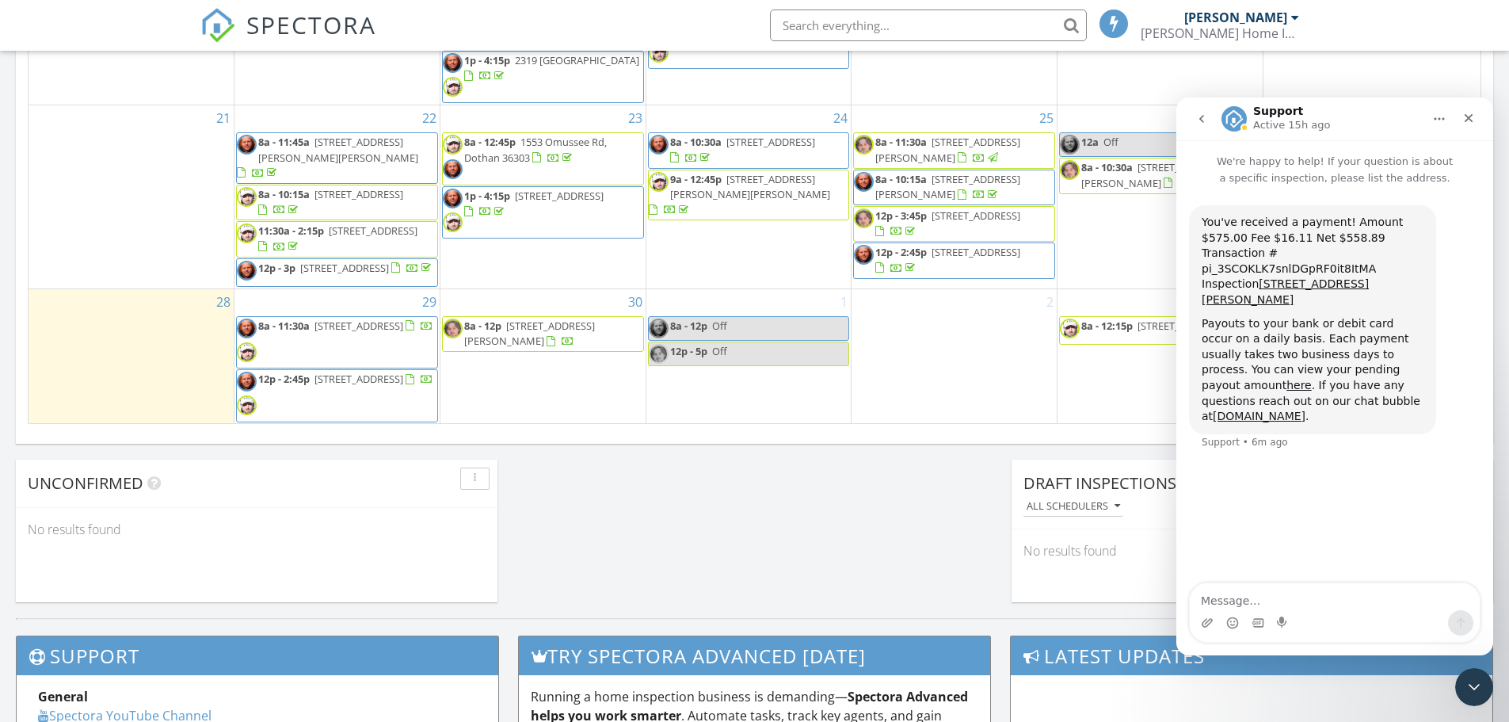
click at [1203, 121] on icon "go back" at bounding box center [1201, 119] width 5 height 8
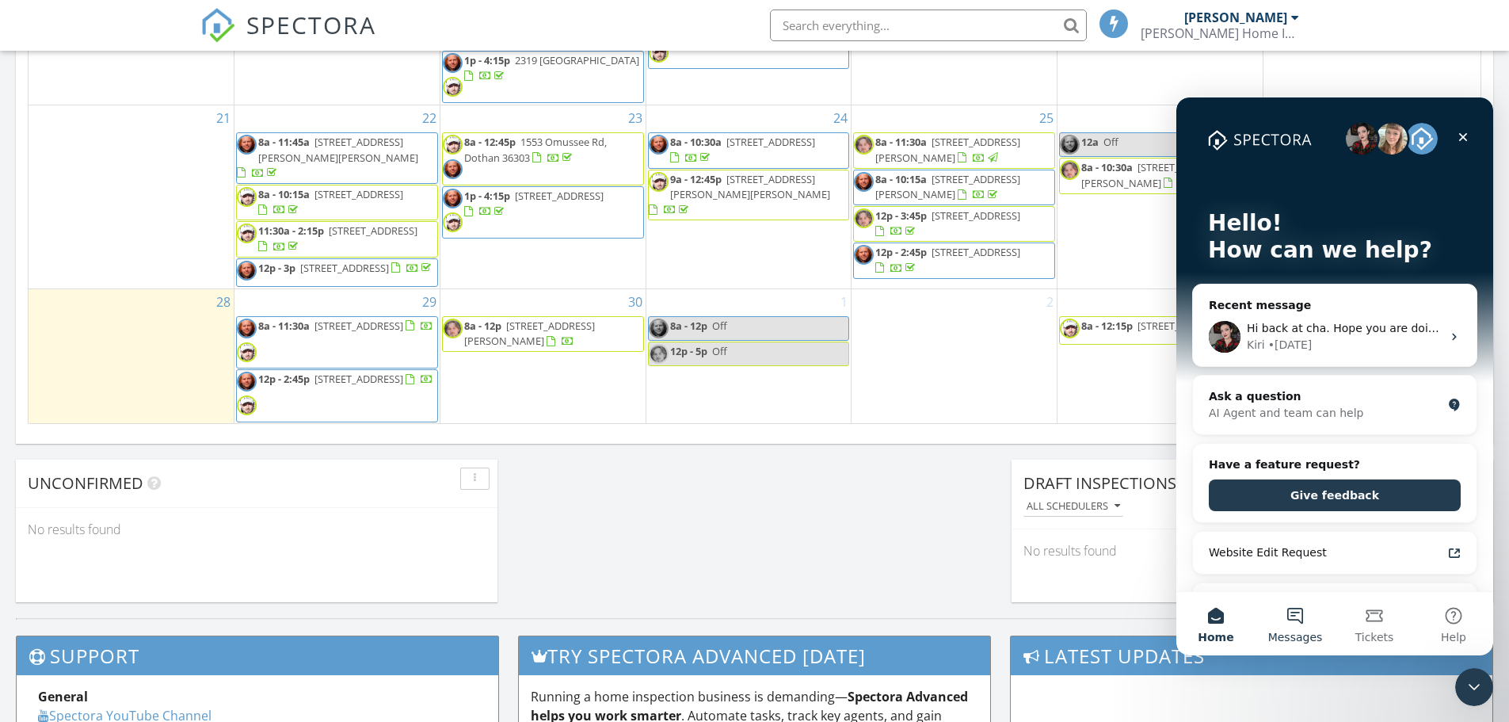
click at [1296, 626] on button "Messages" at bounding box center [1295, 623] width 79 height 63
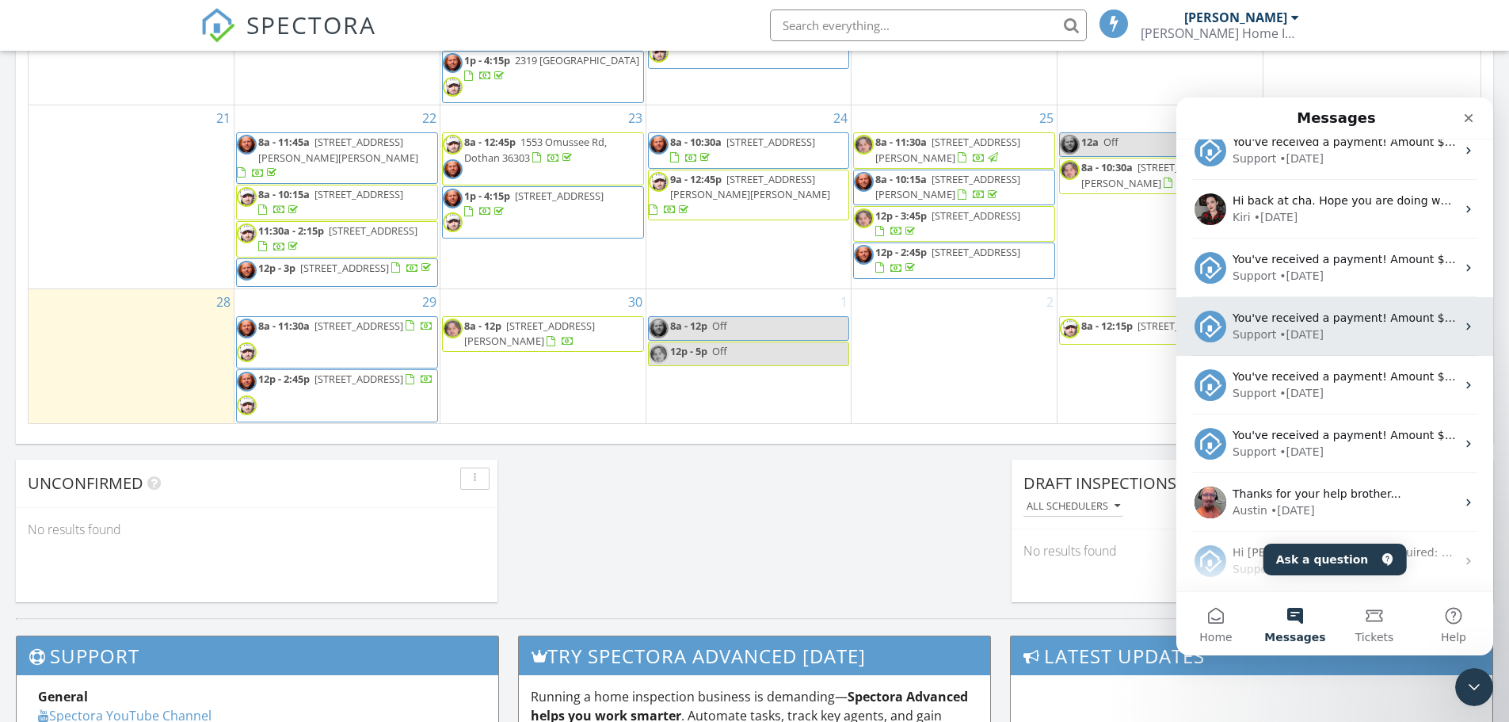
scroll to position [158, 0]
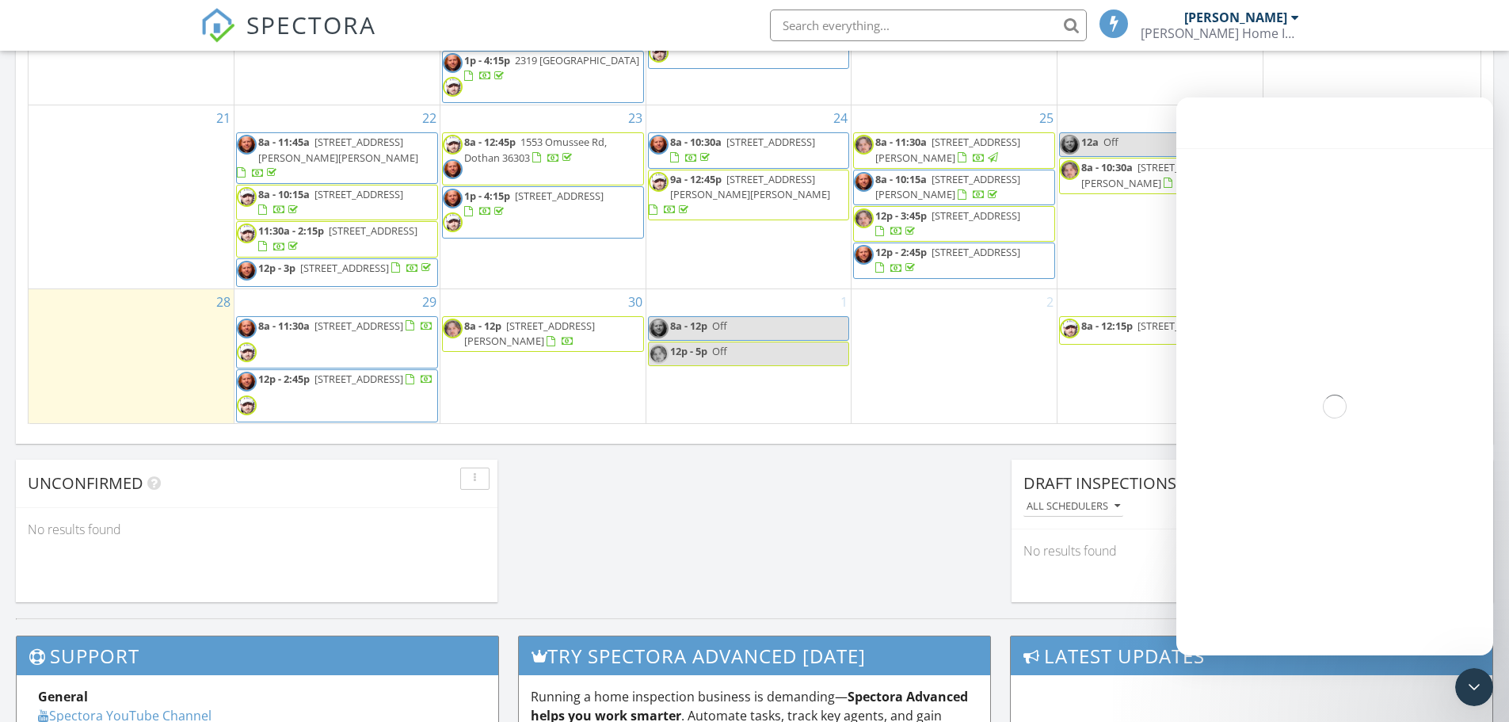
scroll to position [134, 0]
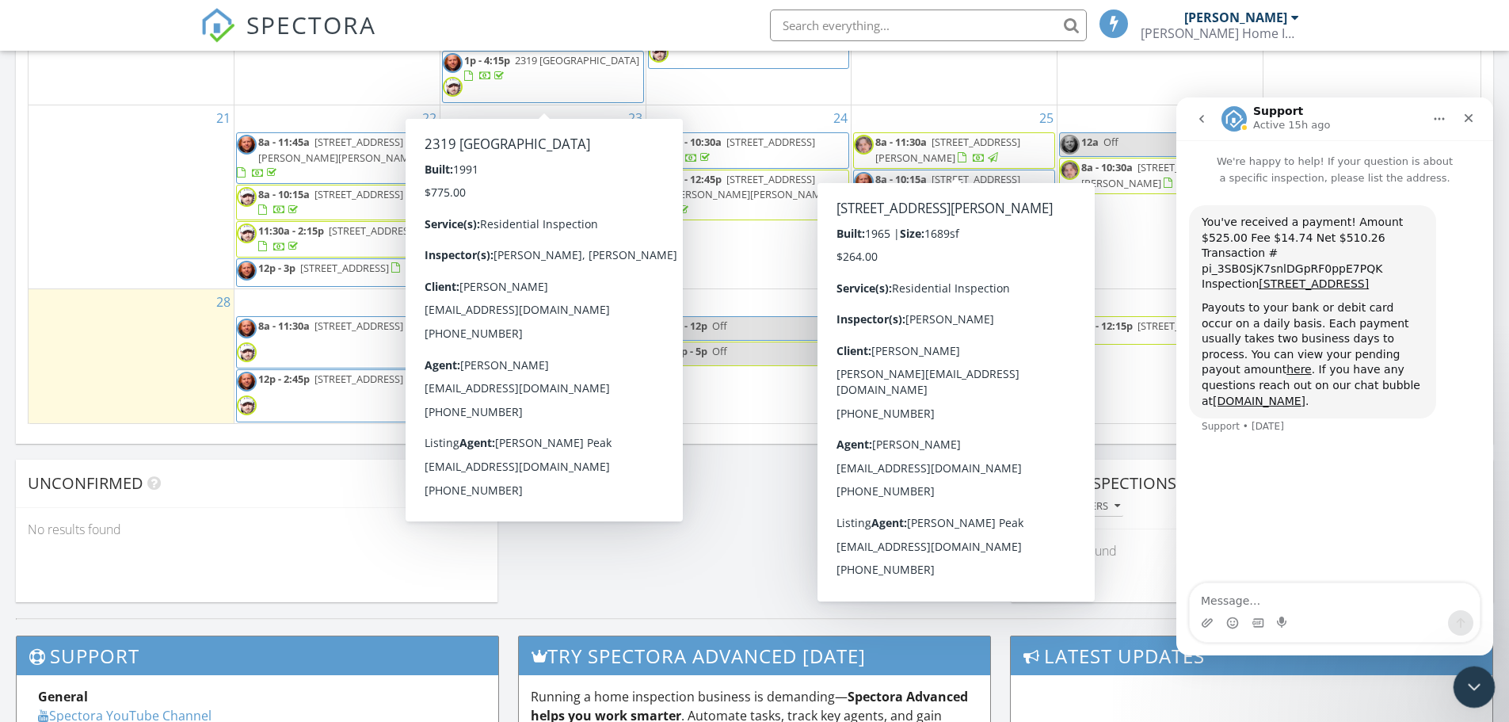
click at [1472, 689] on icon "Close Intercom Messenger" at bounding box center [1471, 684] width 19 height 19
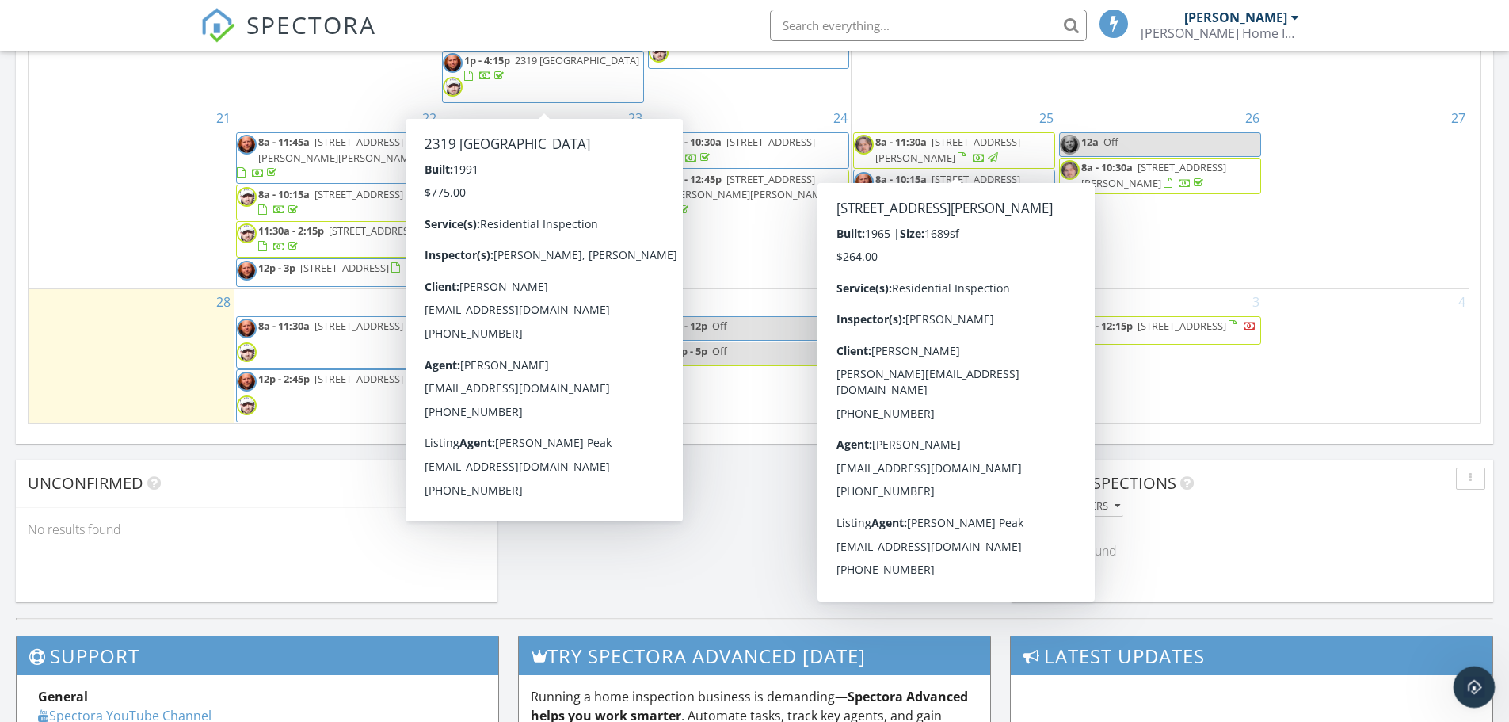
scroll to position [0, 0]
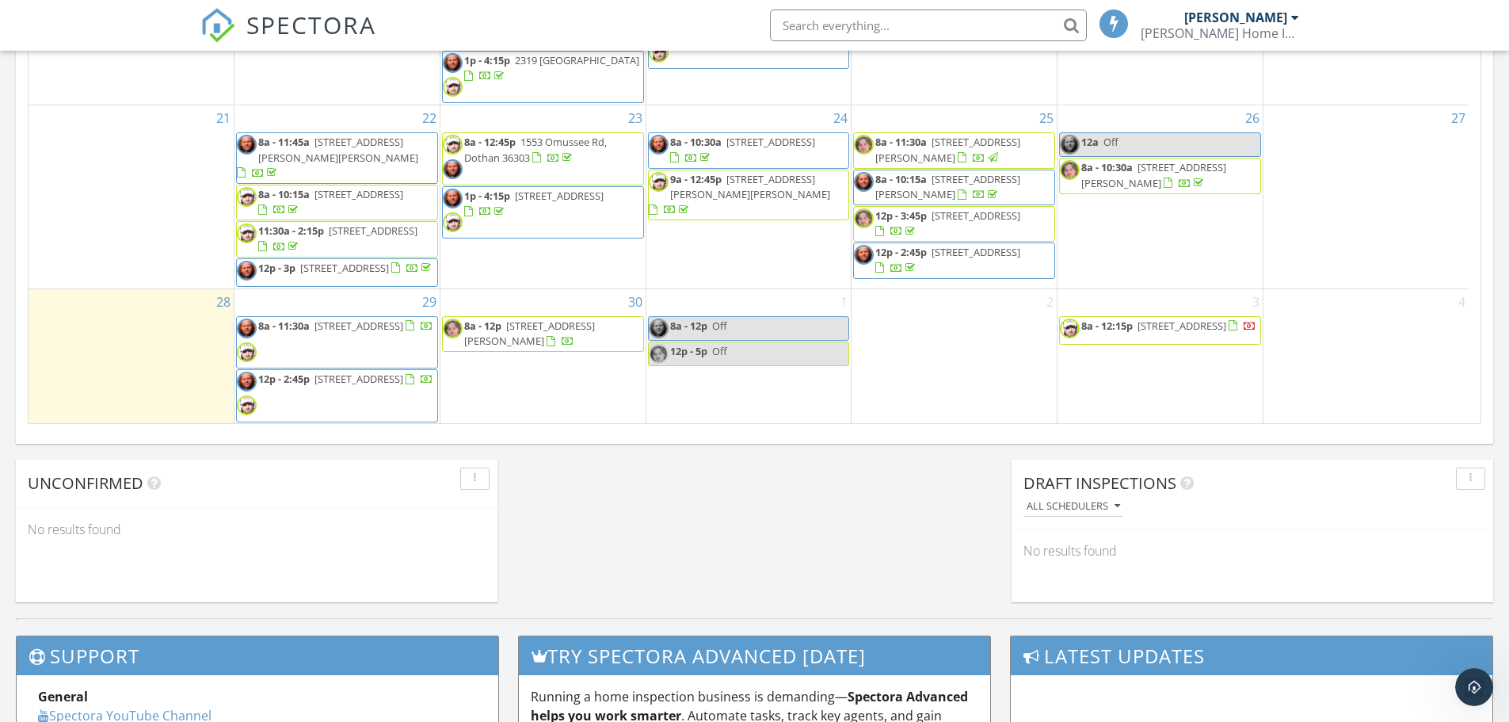
click at [974, 156] on span "1006 Martin St, Dothan 36301" at bounding box center [947, 149] width 145 height 29
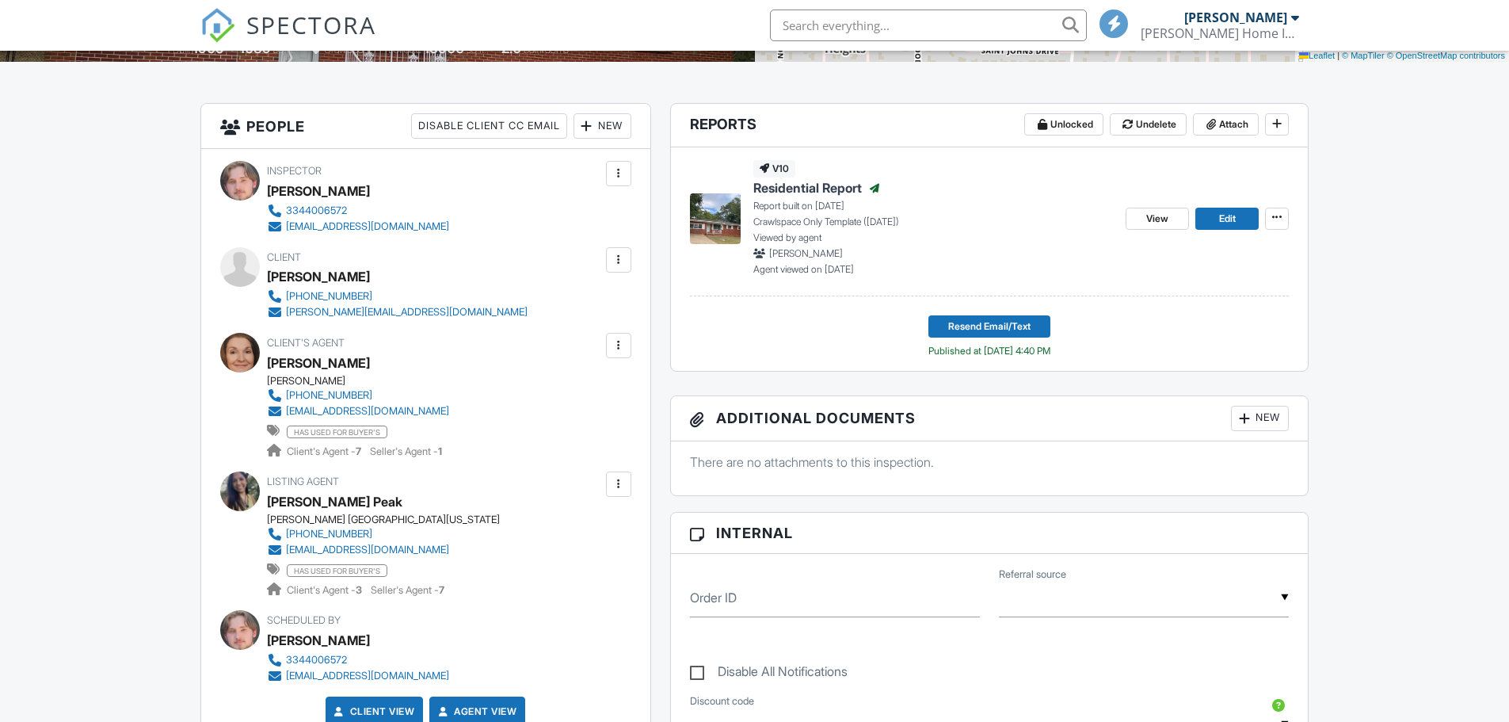
scroll to position [179, 0]
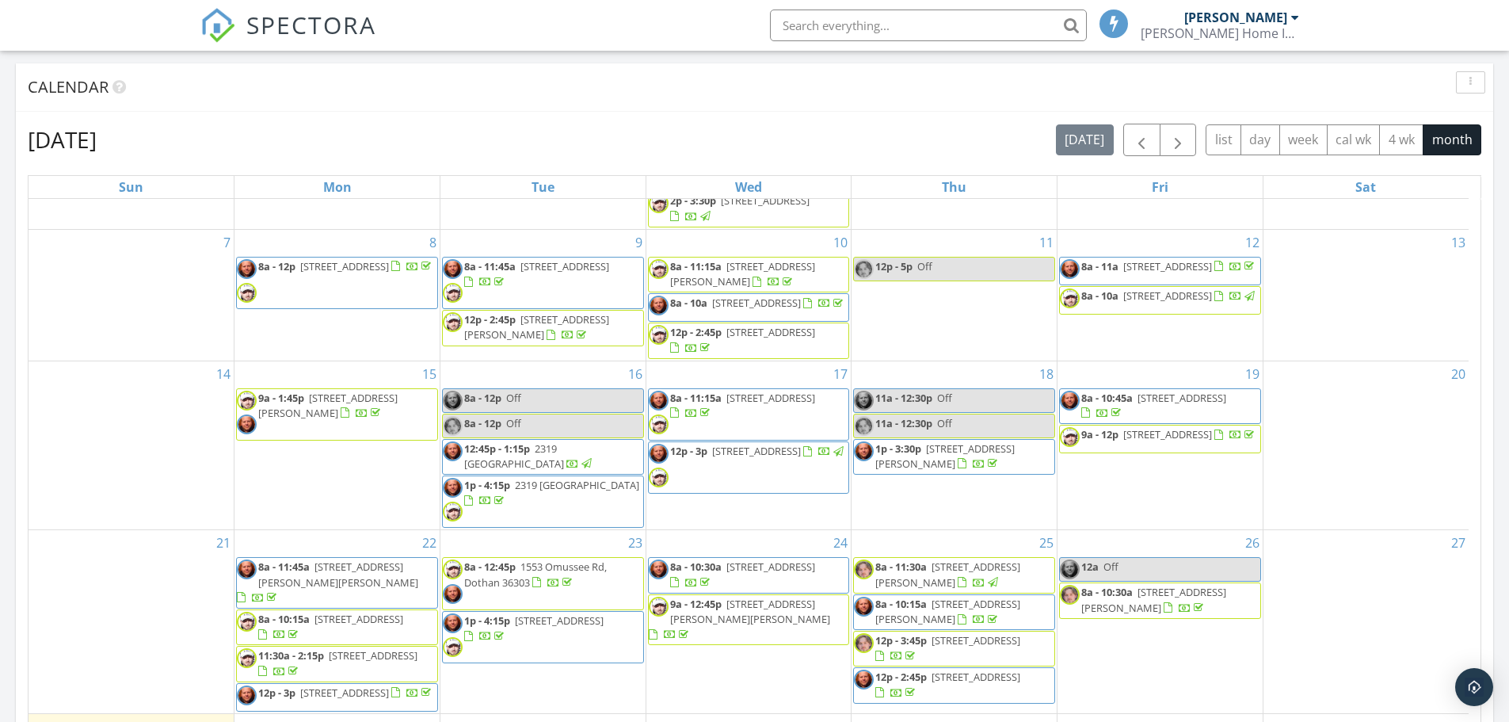
scroll to position [184, 0]
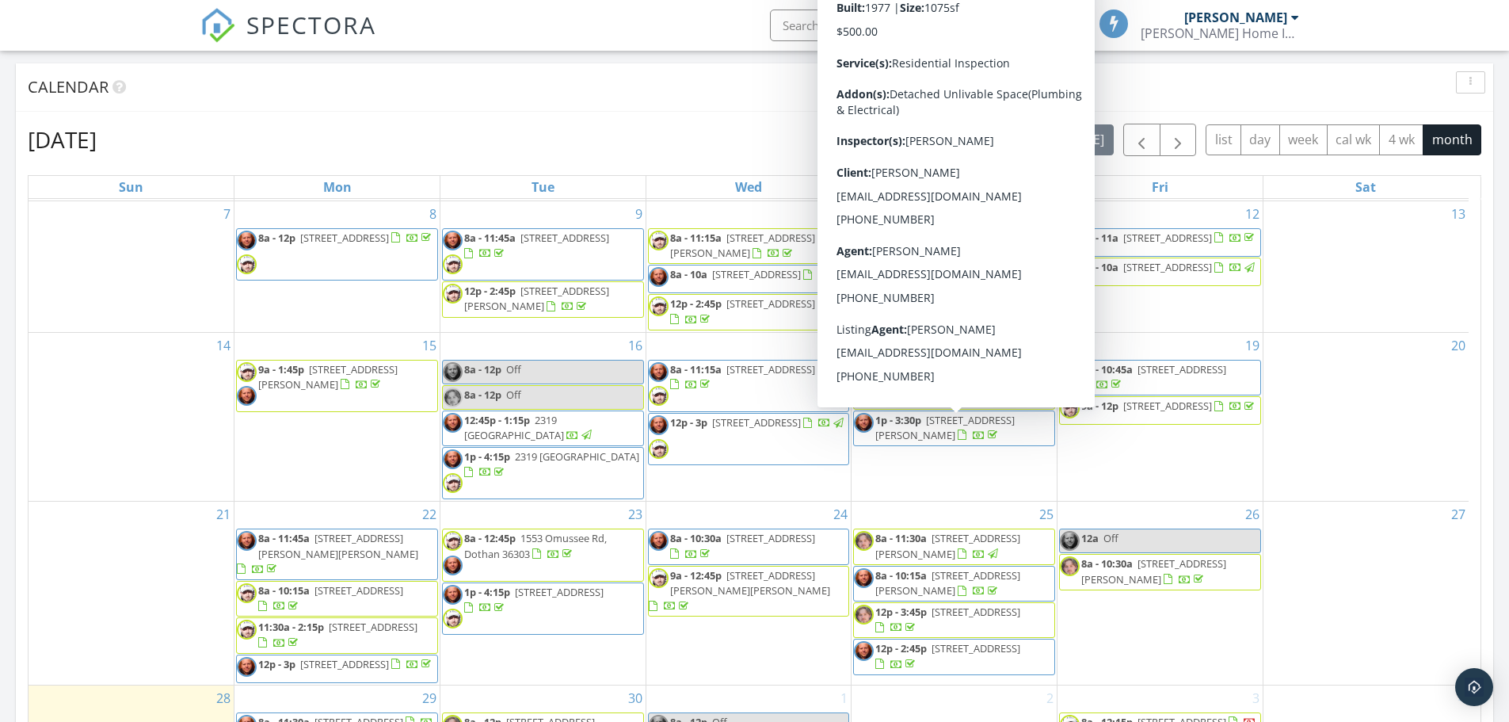
click at [988, 430] on span "[STREET_ADDRESS][PERSON_NAME]" at bounding box center [944, 427] width 139 height 29
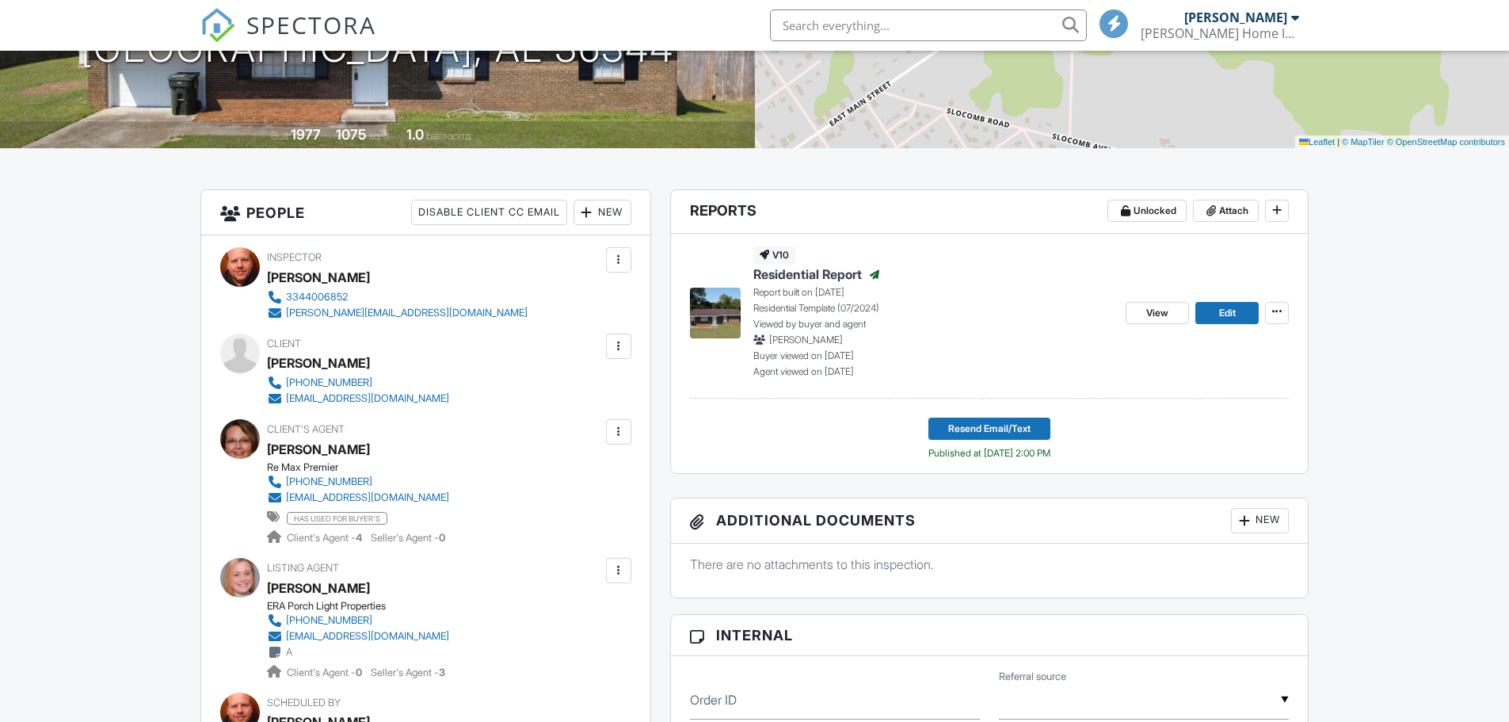
scroll to position [317, 0]
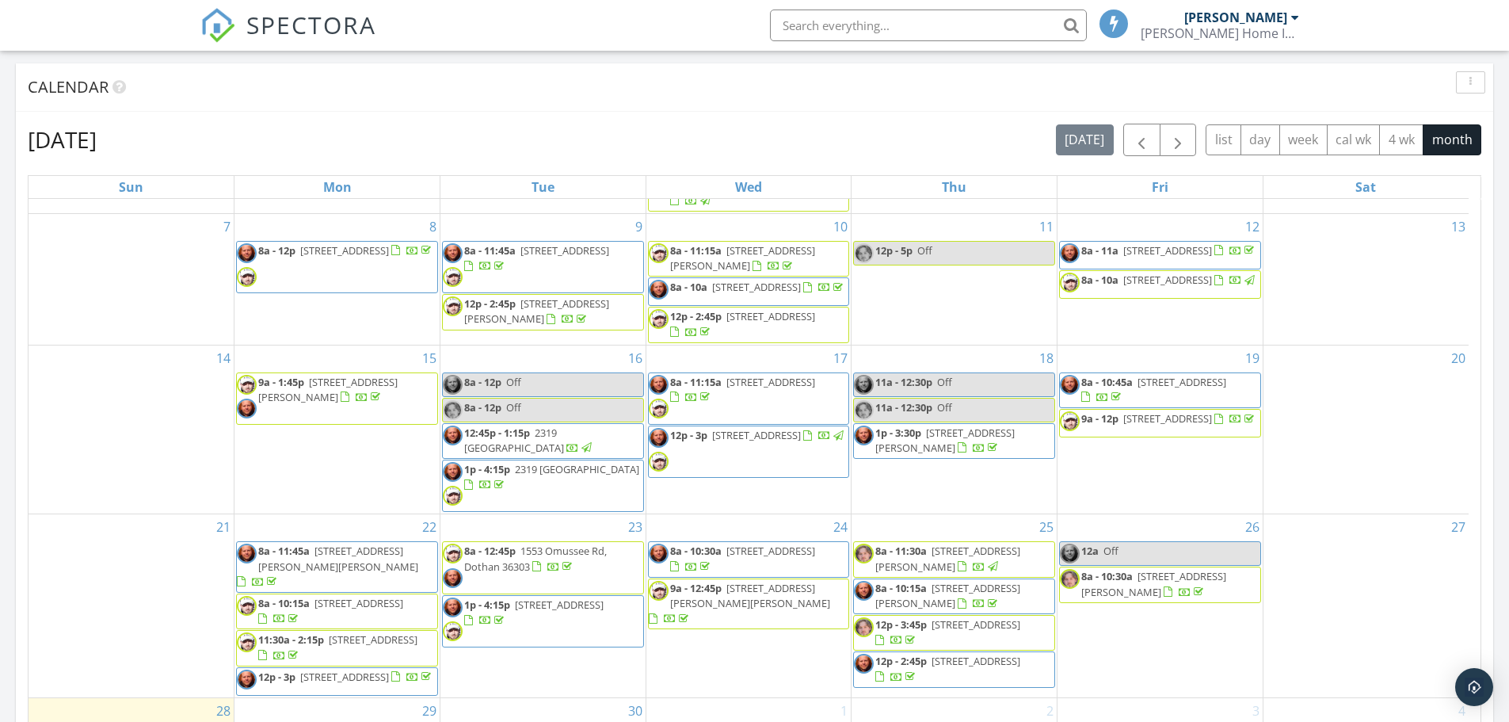
scroll to position [158, 0]
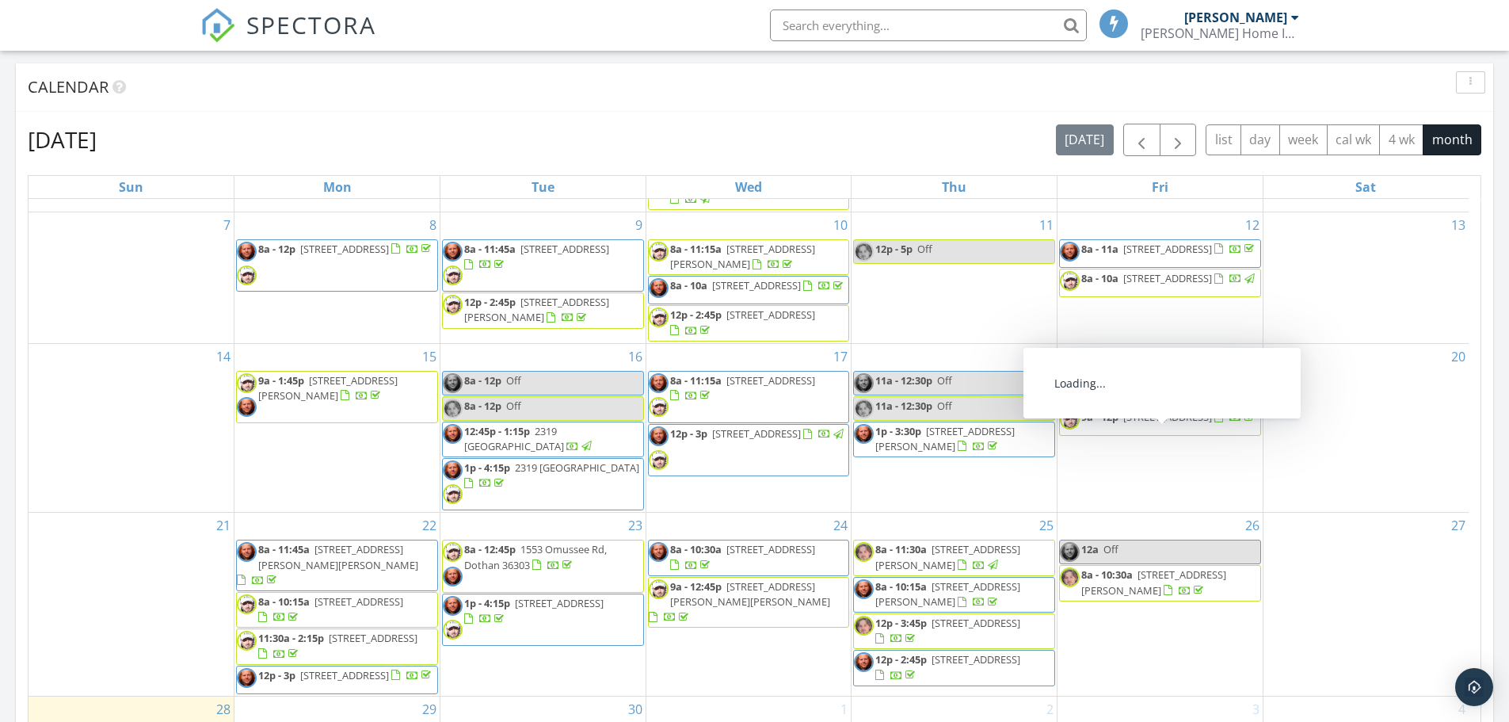
click at [1193, 433] on span "9a - 12p 1015 Baywood Rd, Dothan 36305" at bounding box center [1158, 422] width 197 height 24
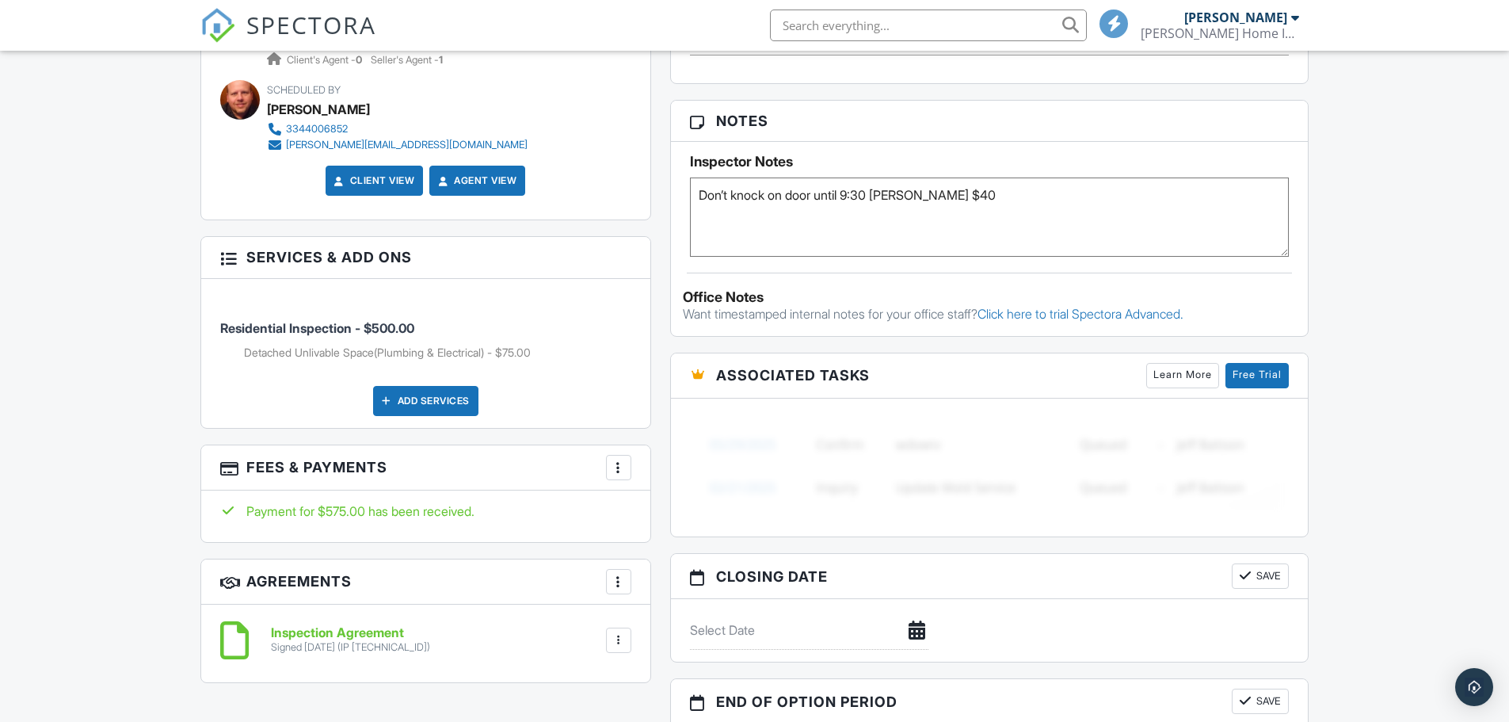
scroll to position [1066, 0]
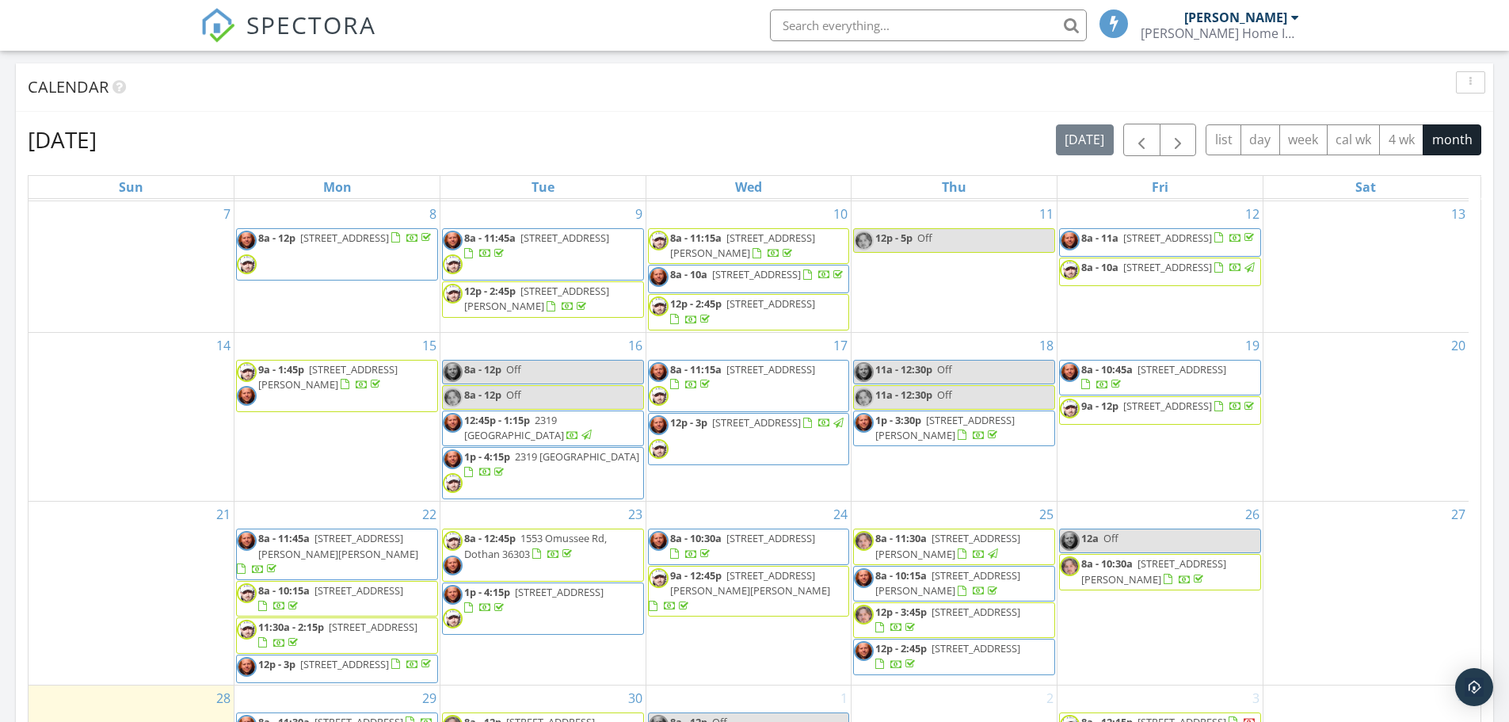
scroll to position [184, 0]
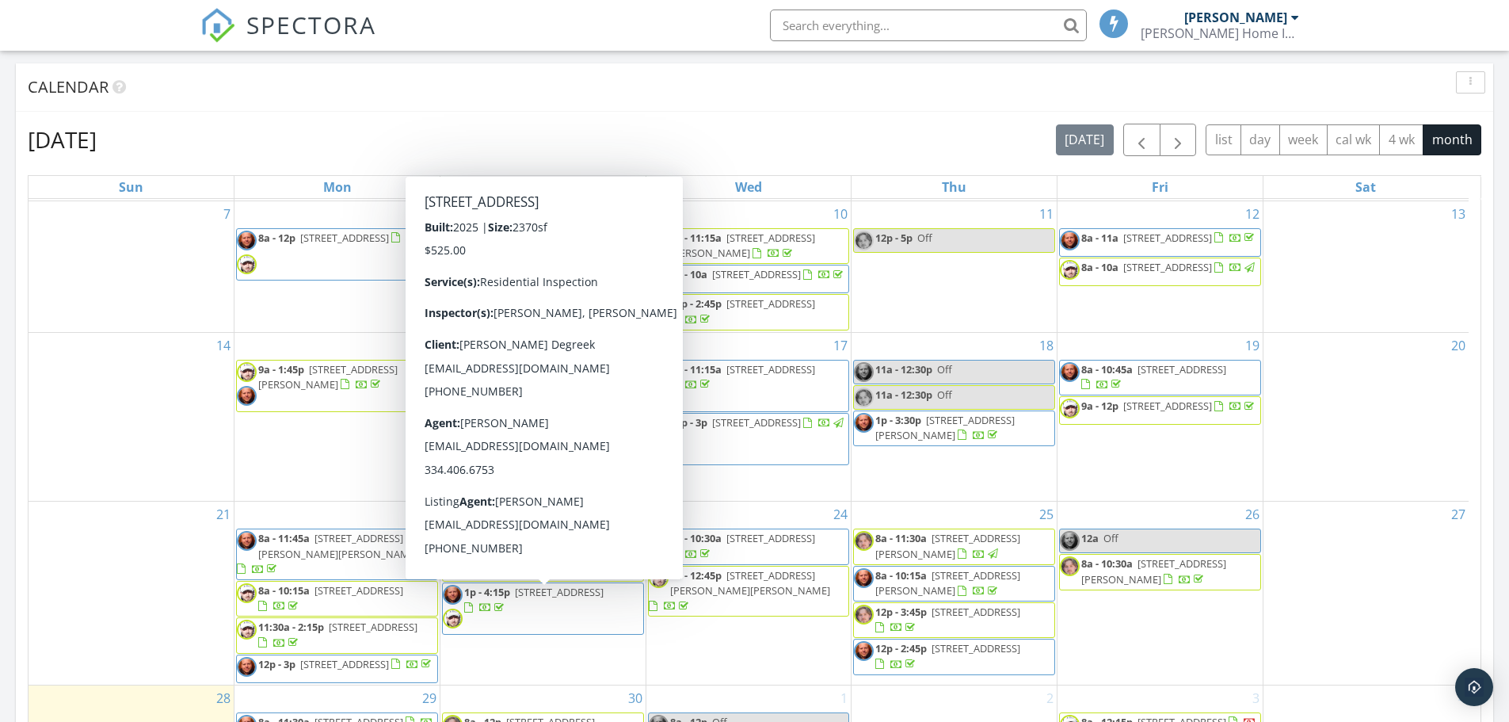
click at [530, 599] on span "[STREET_ADDRESS]" at bounding box center [559, 592] width 89 height 14
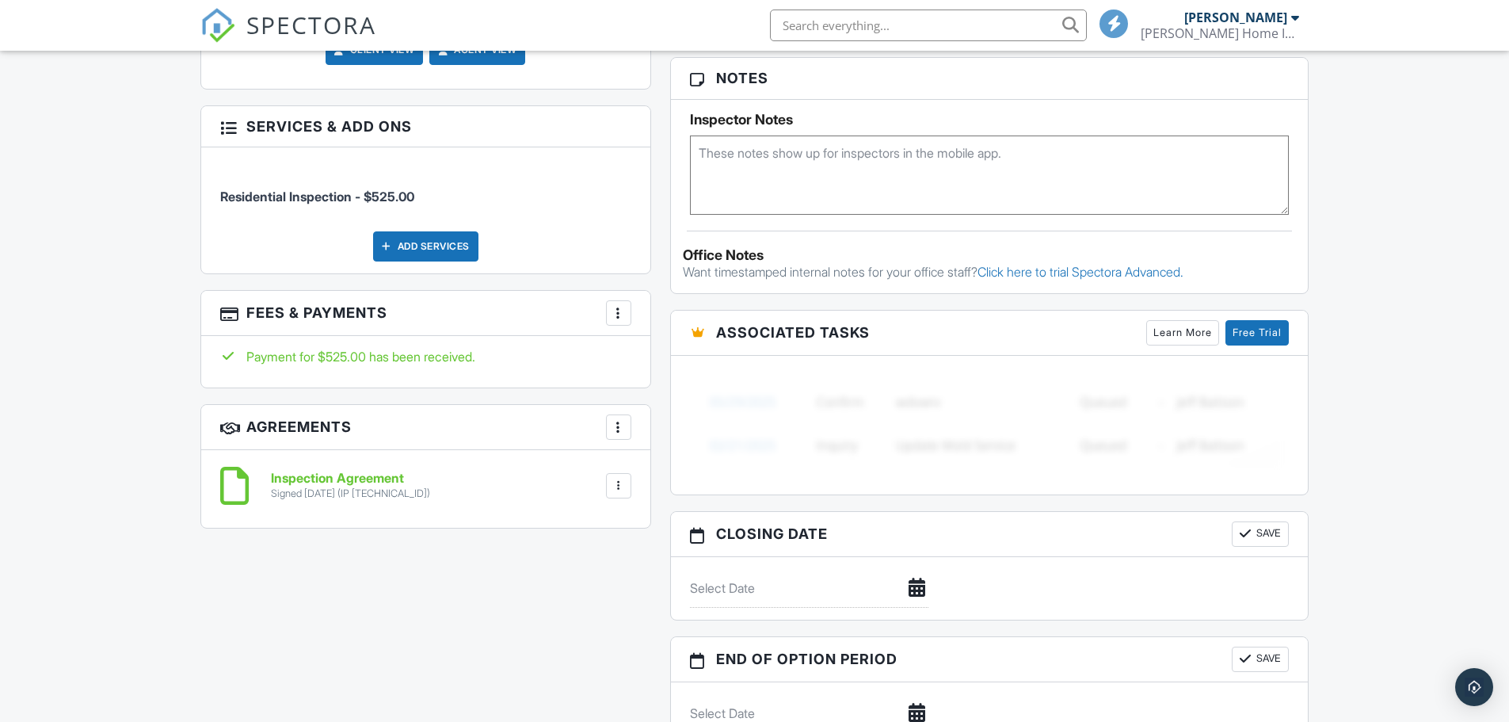
scroll to position [1109, 0]
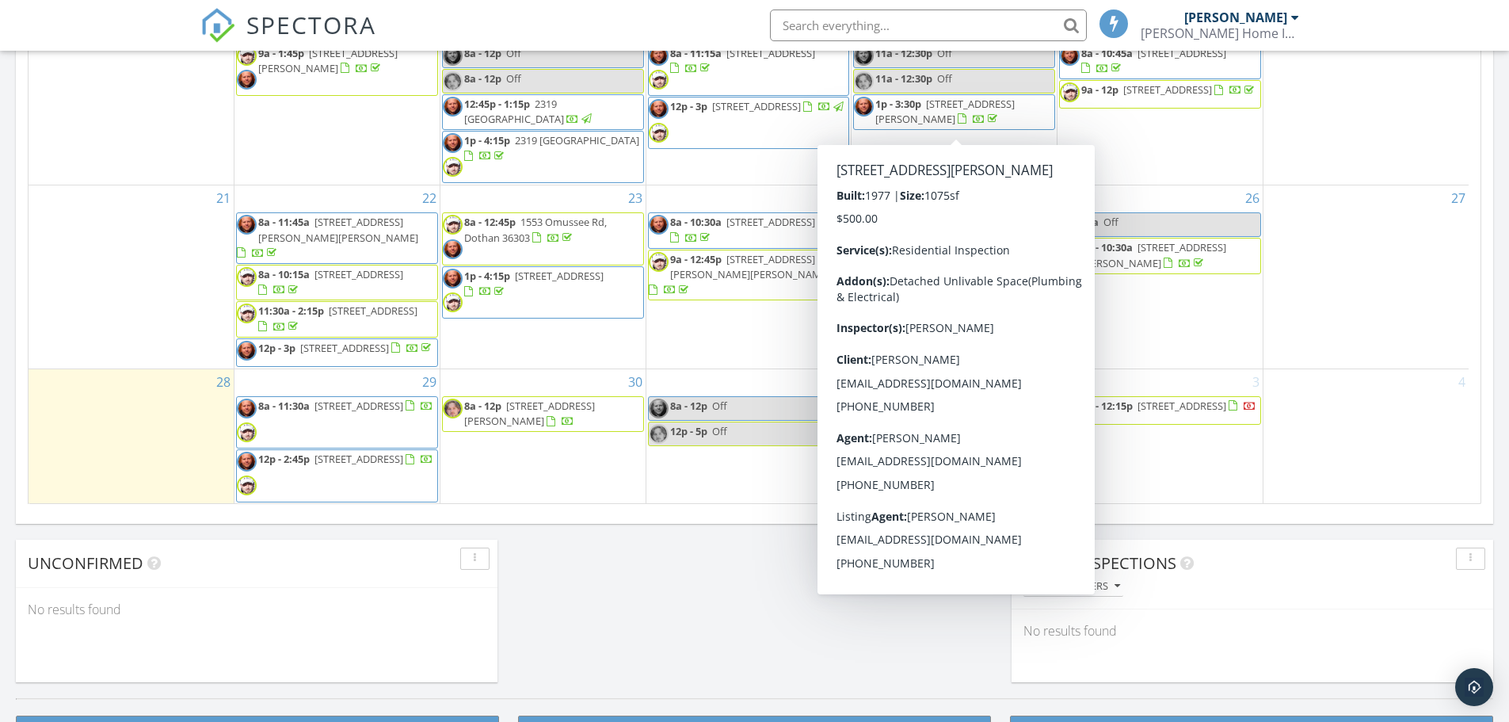
scroll to position [951, 0]
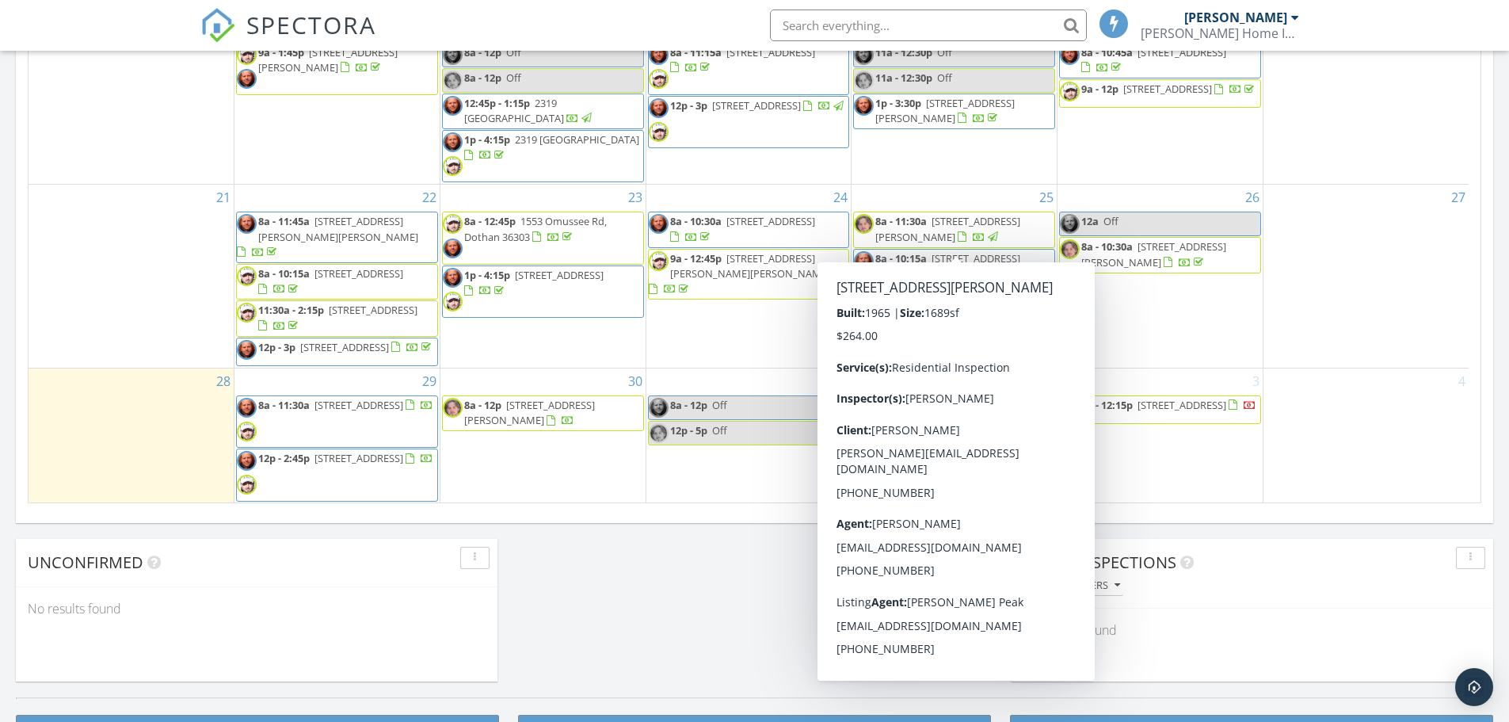
click at [973, 242] on div at bounding box center [979, 238] width 13 height 13
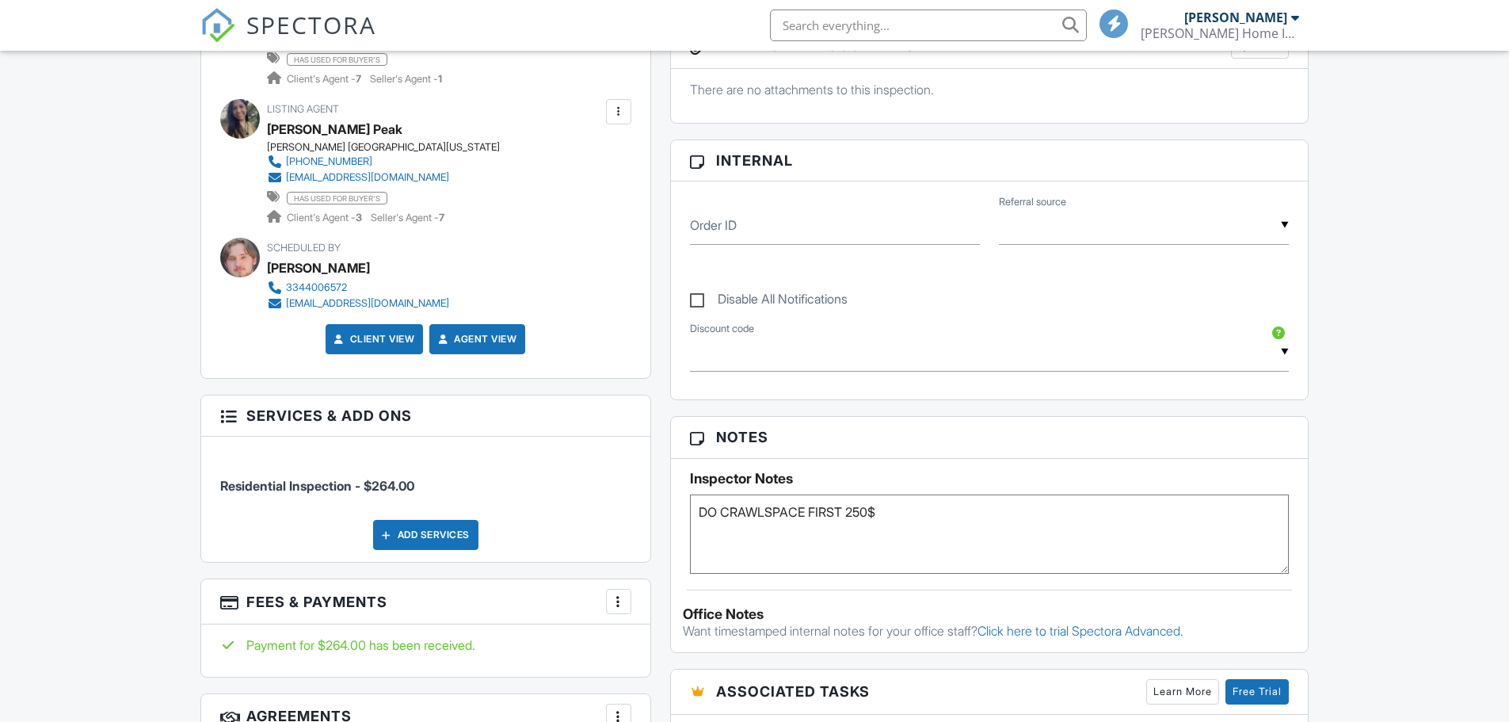
scroll to position [734, 0]
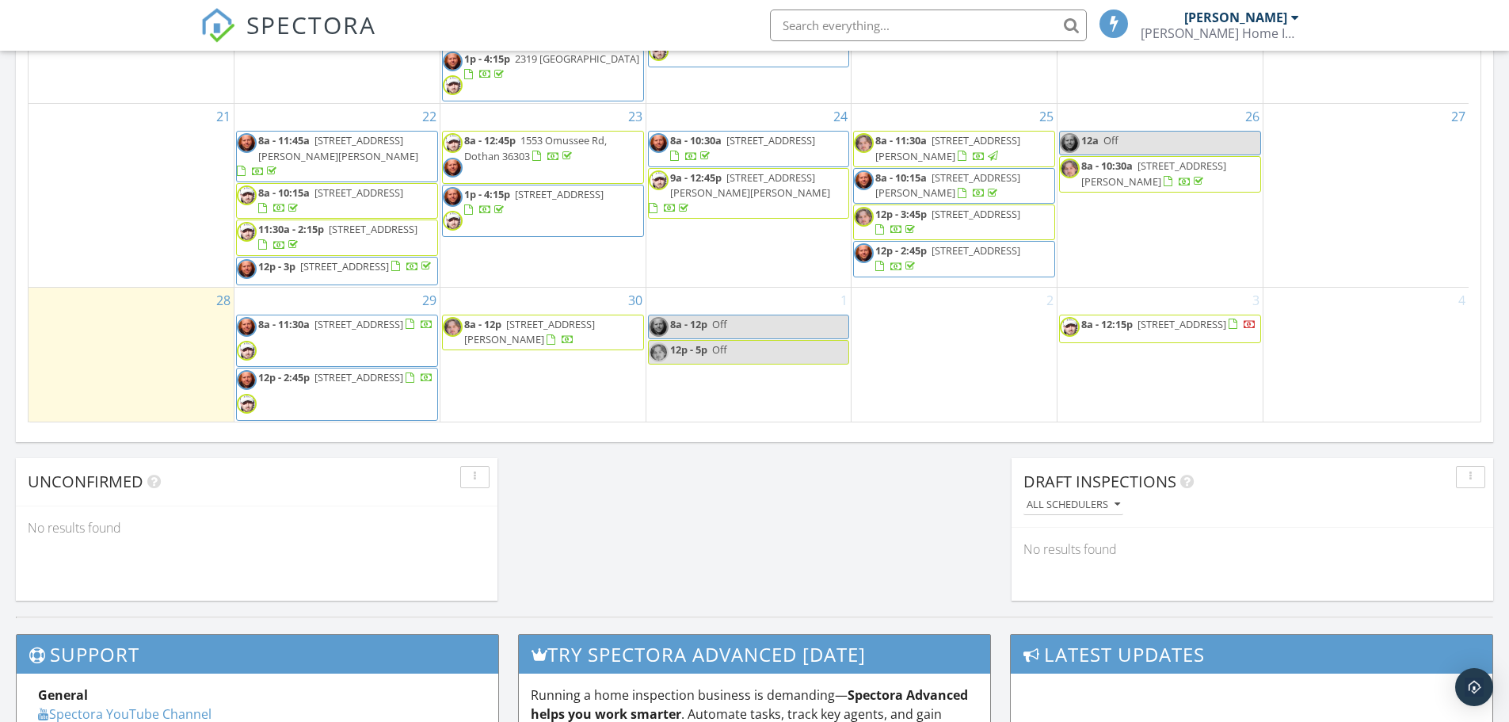
scroll to position [184, 0]
